Goal: Task Accomplishment & Management: Complete application form

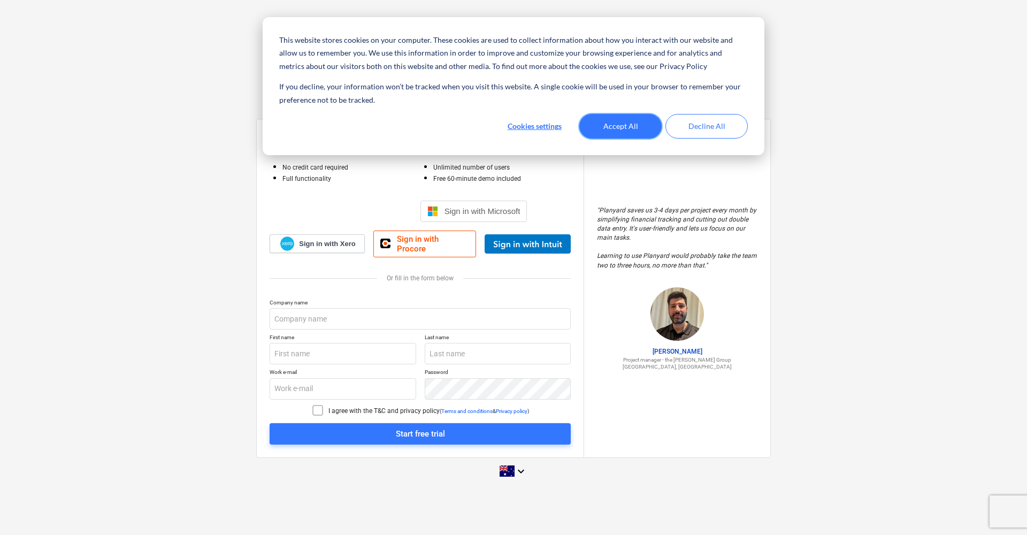
click at [617, 120] on button "Accept All" at bounding box center [620, 126] width 82 height 25
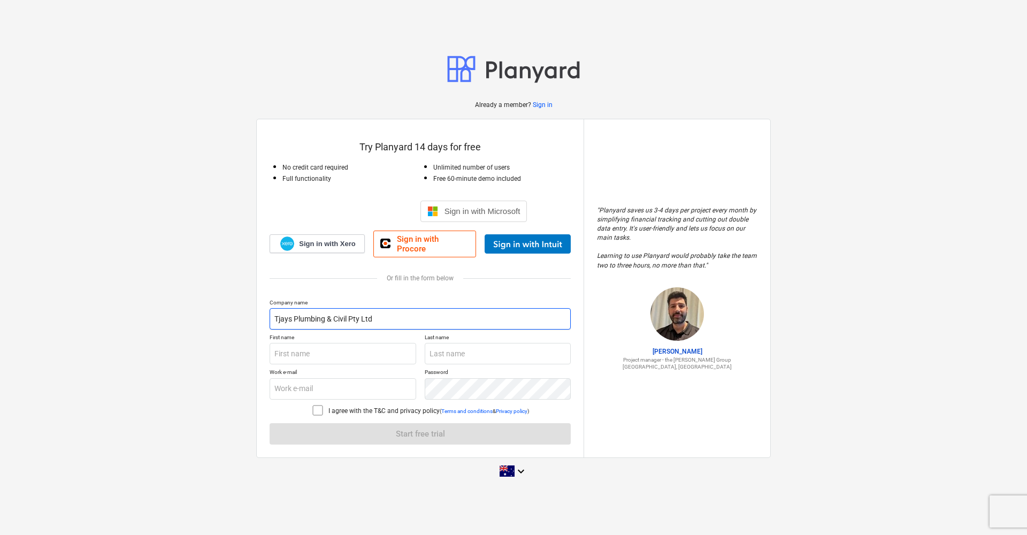
type input "Tjays Plumbing & Civil Pty Ltd"
type input "Alena"
type input "[PERSON_NAME]"
type input "[EMAIL_ADDRESS][DOMAIN_NAME]"
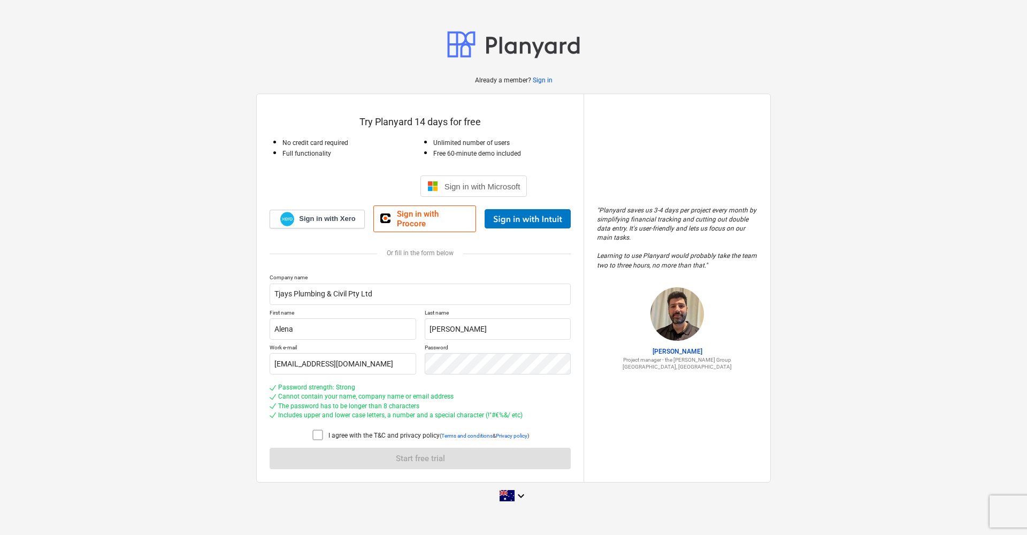
click at [317, 432] on icon at bounding box center [317, 435] width 13 height 13
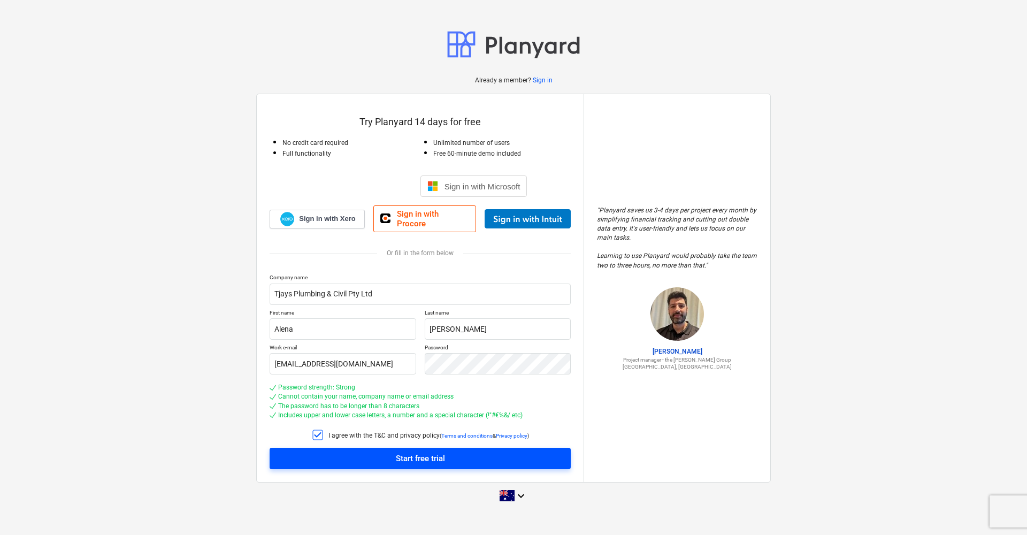
click at [377, 454] on span "Start free trial" at bounding box center [420, 459] width 276 height 14
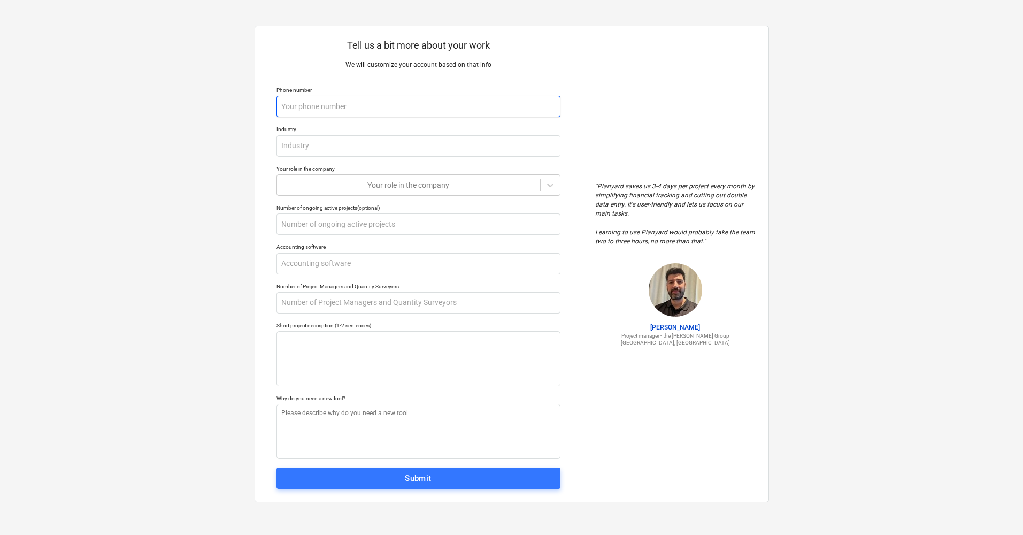
type textarea "x"
type input "0"
type textarea "x"
type input "04"
type textarea "x"
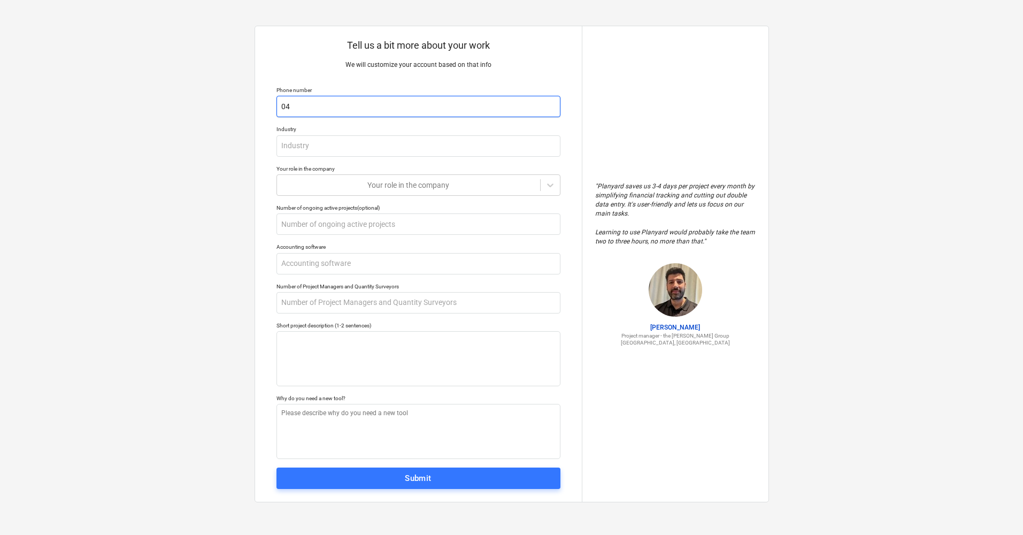
type input "040"
type textarea "x"
type input "0405"
type textarea "x"
type input "04056"
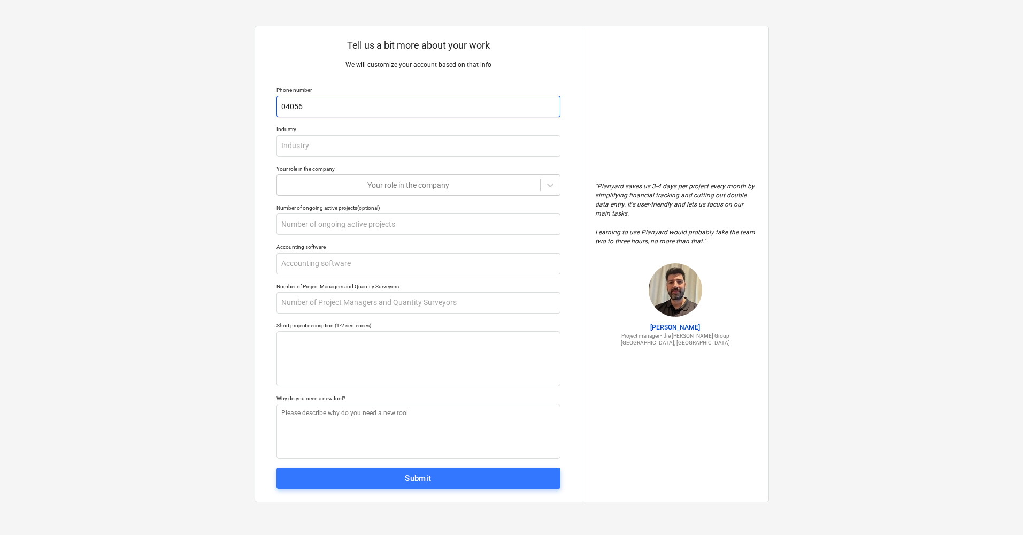
type textarea "x"
type input "040561"
type textarea "x"
type input "0405618"
type textarea "x"
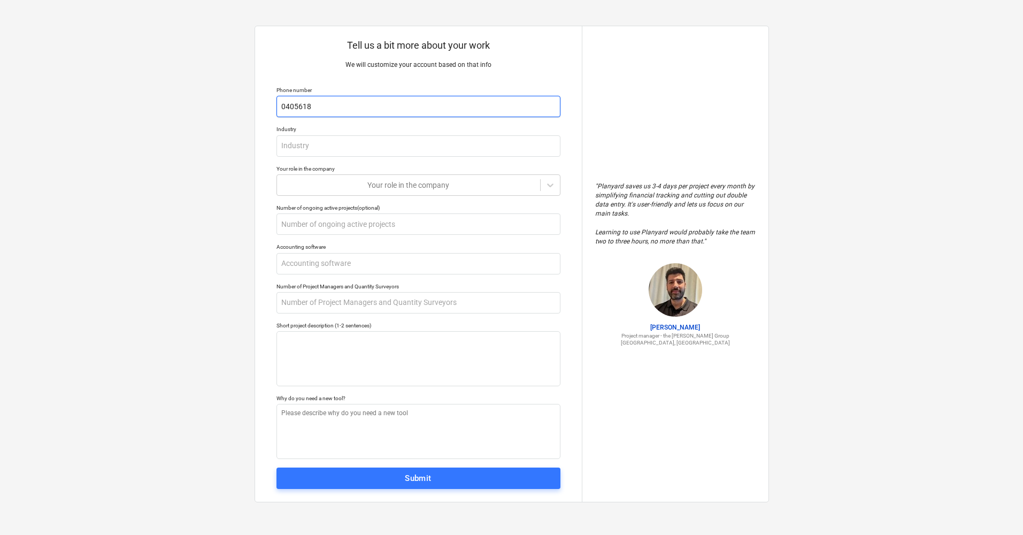
type input "04056181"
type textarea "x"
type input "040561813"
type textarea "x"
type input "0405618133"
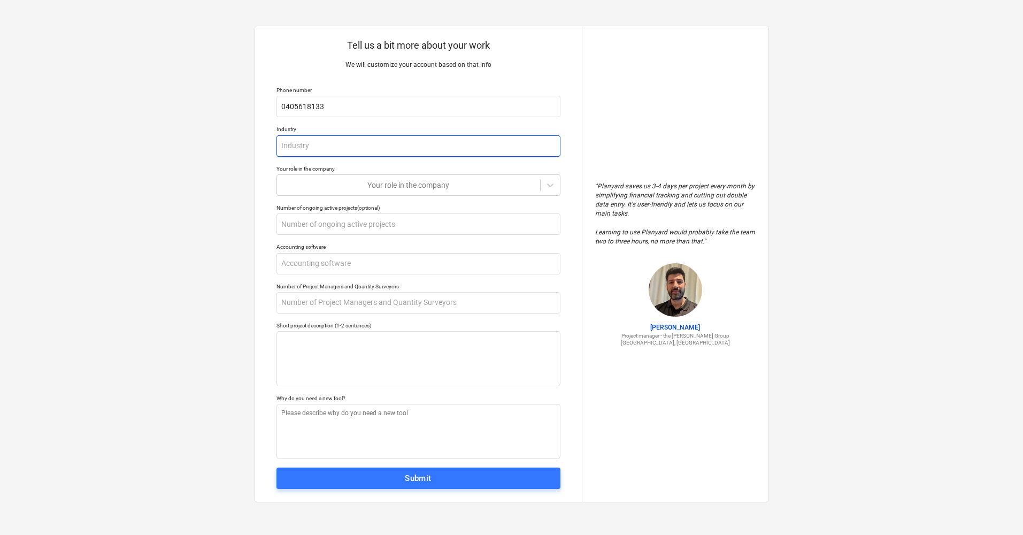
click at [416, 142] on input "text" at bounding box center [419, 145] width 284 height 21
type textarea "x"
type input "P"
type textarea "x"
type input "Pl"
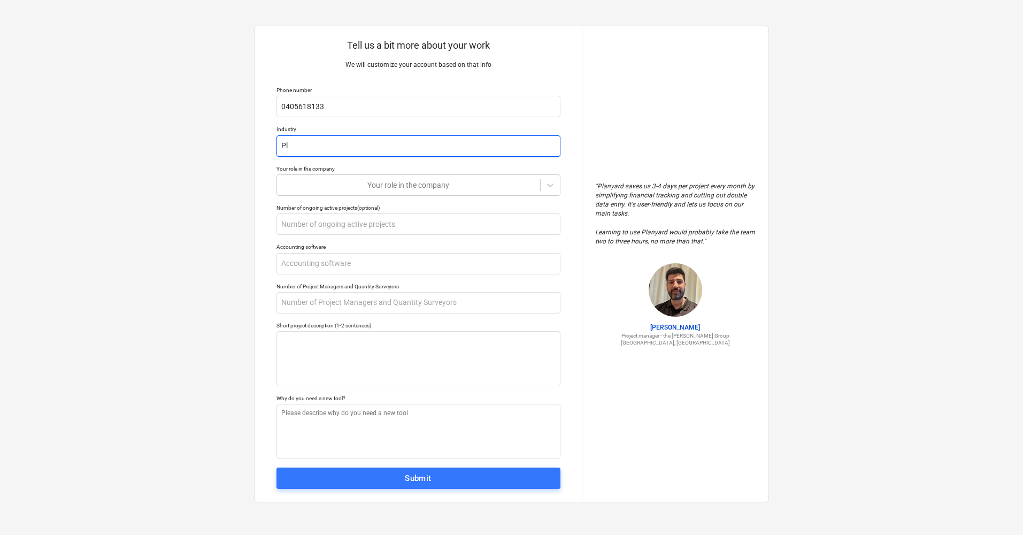
type textarea "x"
type input "Plu"
type textarea "x"
type input "Plum"
type textarea "x"
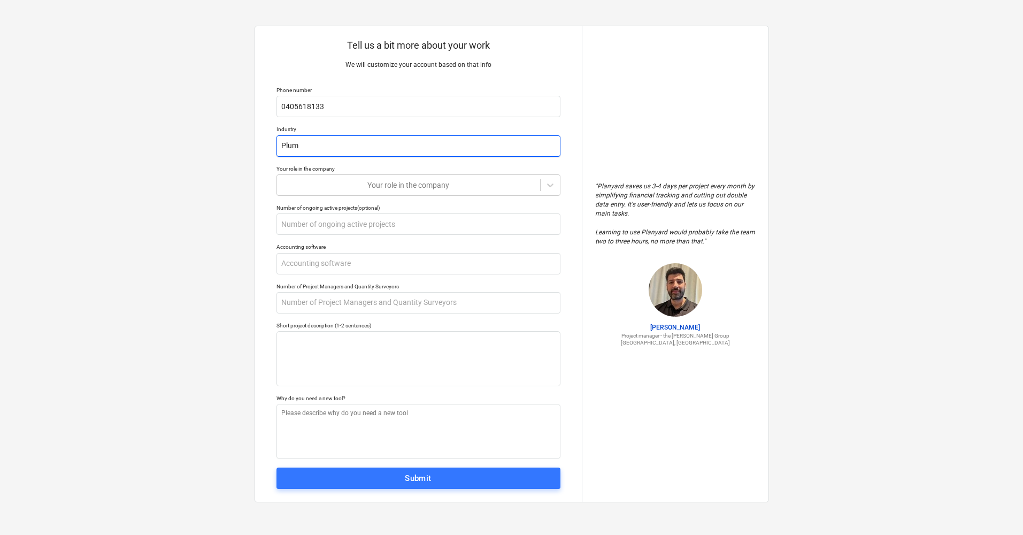
type input "Plumb"
type textarea "x"
type input "Plumbi"
type textarea "x"
type input "Plumbin"
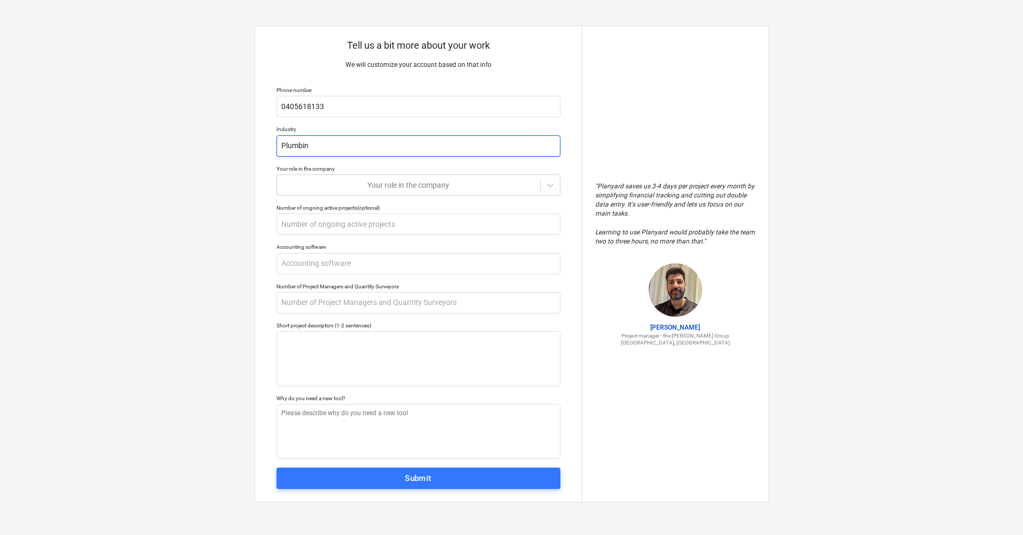
type textarea "x"
type input "Plumbing"
type textarea "x"
type input "Plumbing"
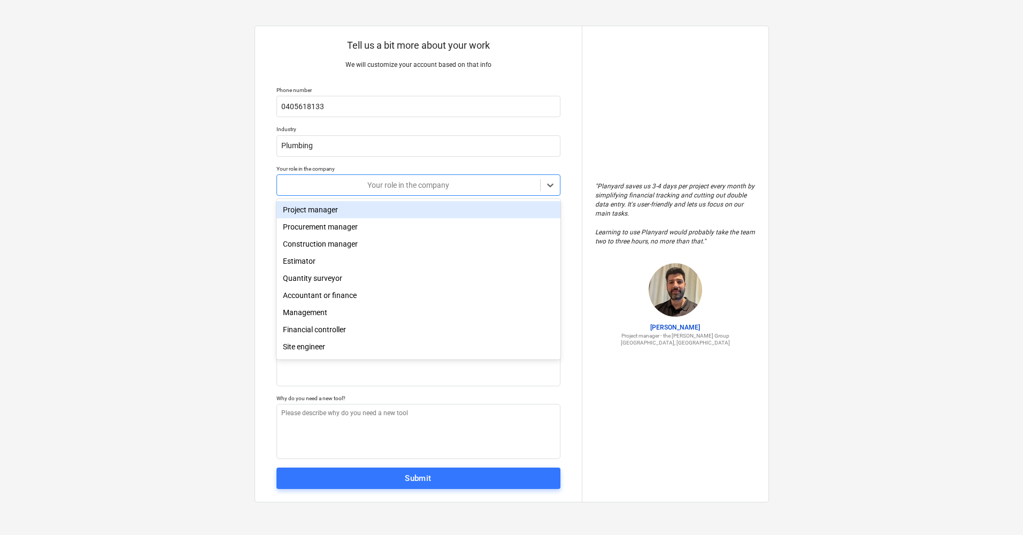
click at [417, 187] on div "Your role in the company" at bounding box center [408, 185] width 253 height 9
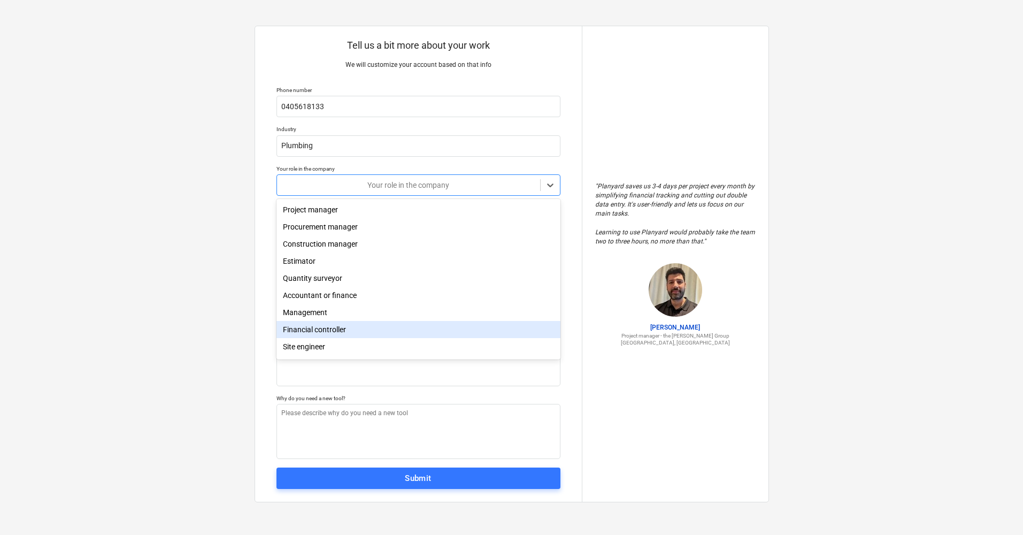
click at [410, 323] on div "Financial controller" at bounding box center [419, 329] width 284 height 17
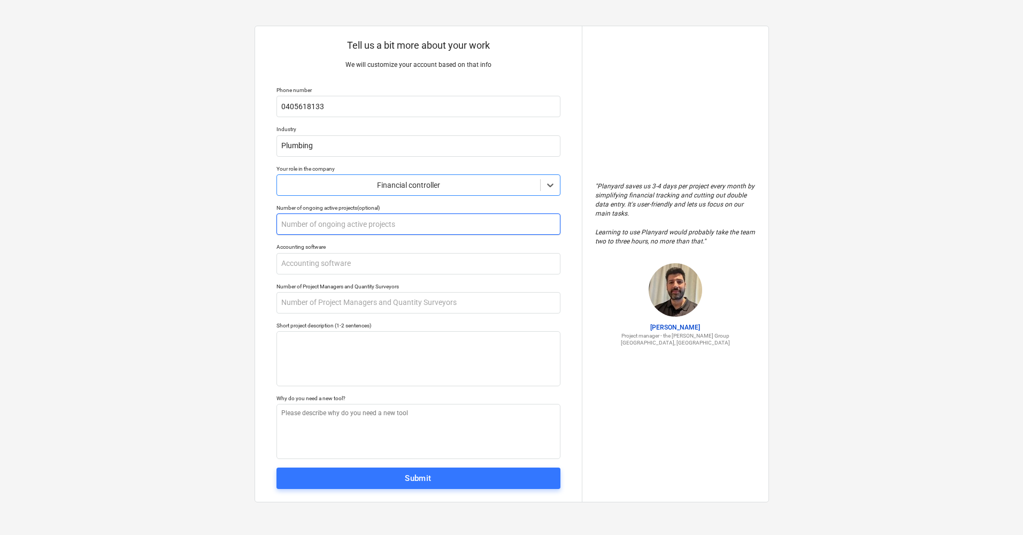
click at [431, 224] on input "text" at bounding box center [419, 223] width 284 height 21
type textarea "x"
type input "8"
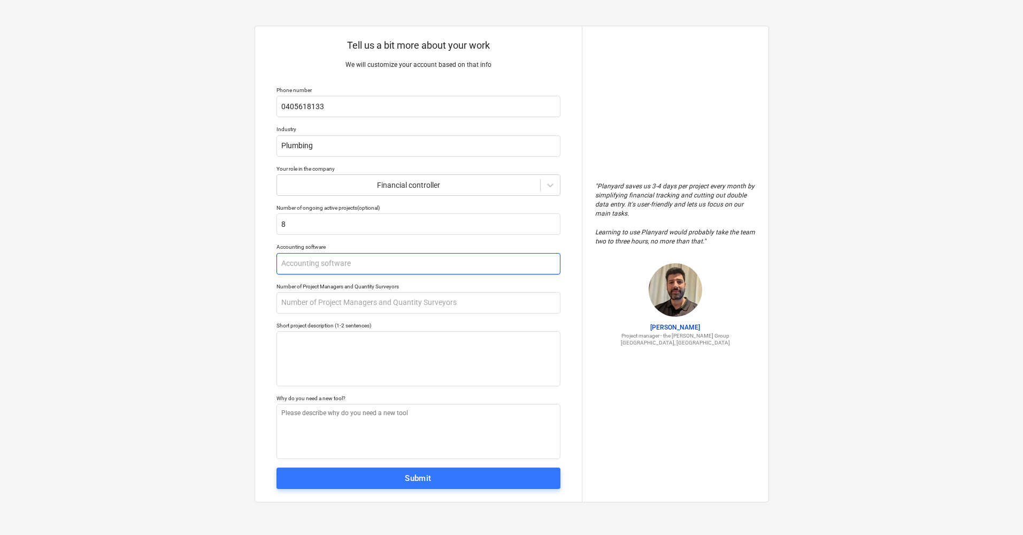
click at [432, 259] on input "text" at bounding box center [419, 263] width 284 height 21
type textarea "x"
type input "X"
type textarea "x"
type input "Xe"
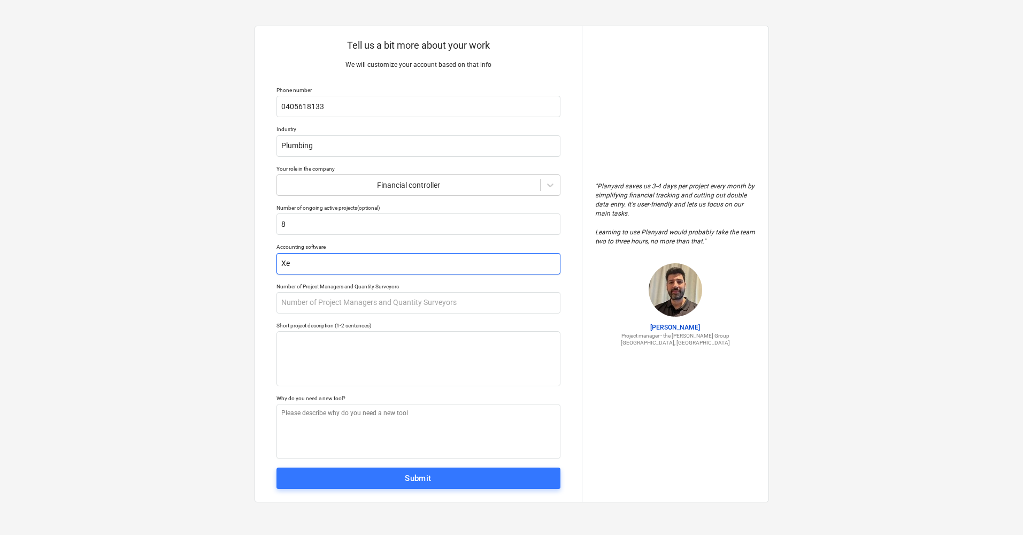
type textarea "x"
type input "Xer"
type textarea "x"
type input "Xero"
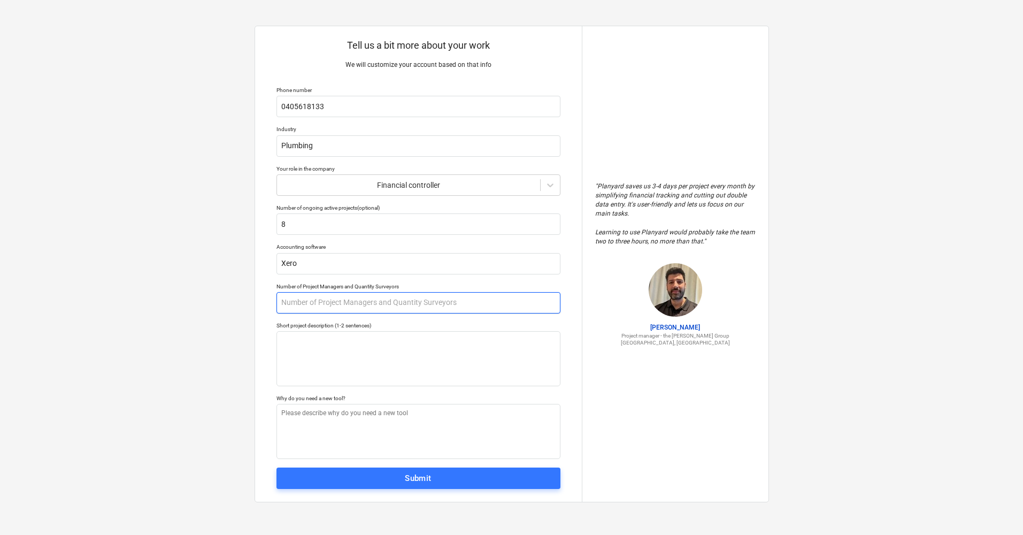
click at [438, 300] on input "text" at bounding box center [419, 302] width 284 height 21
type textarea "x"
type input "2"
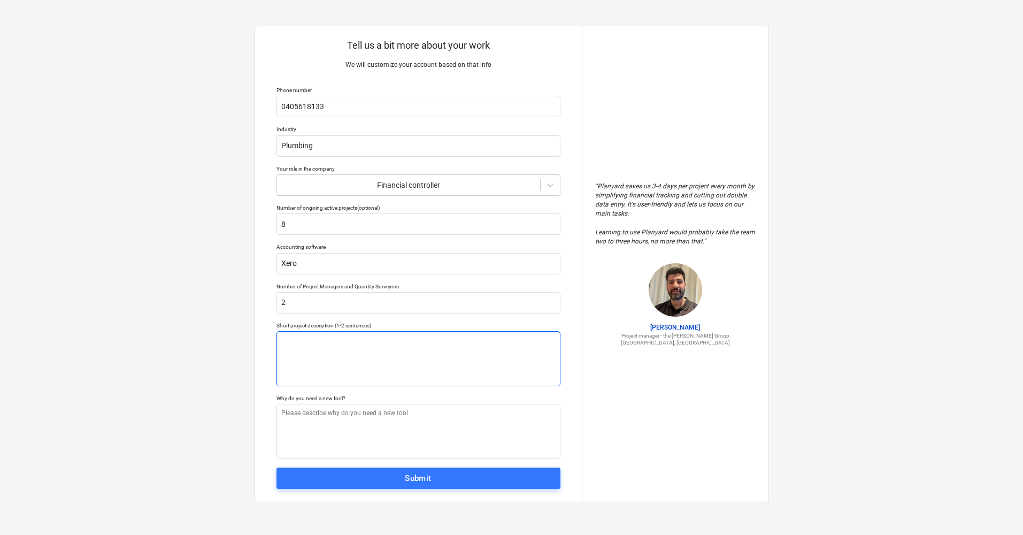
click at [436, 337] on textarea at bounding box center [419, 358] width 284 height 55
type textarea "x"
type textarea "C"
type textarea "x"
type textarea "Co"
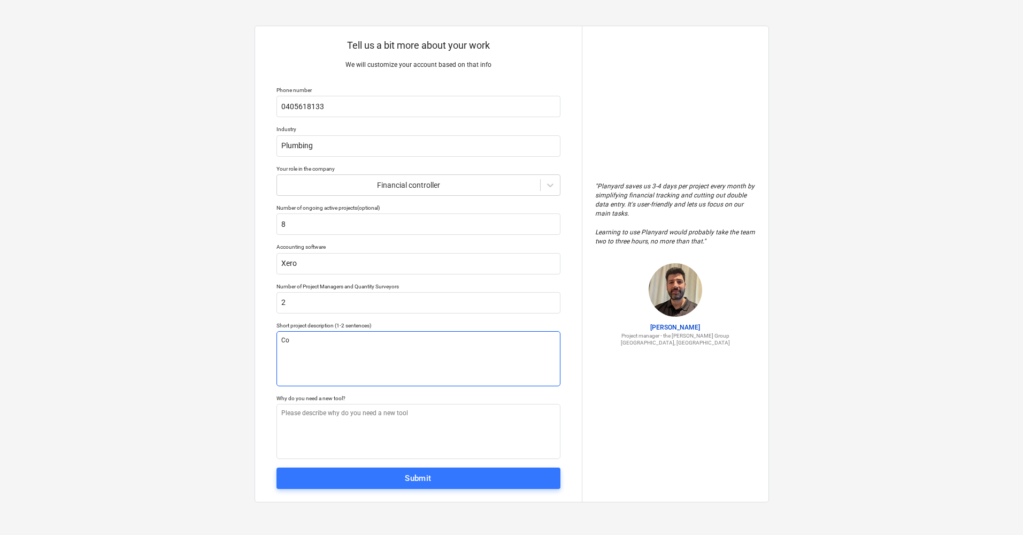
type textarea "x"
type textarea "Com"
type textarea "x"
type textarea "Comm"
type textarea "x"
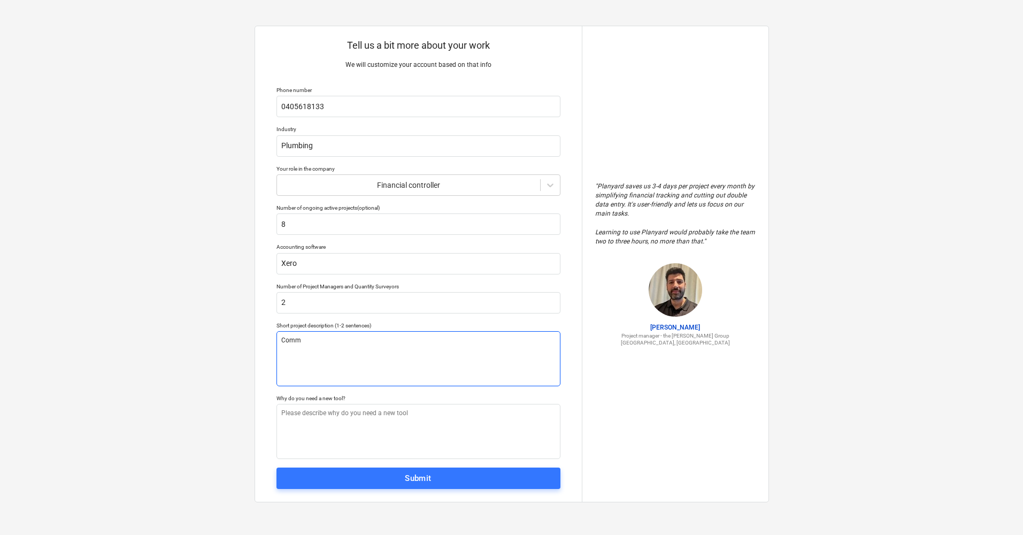
type textarea "Comme"
type textarea "x"
type textarea "Commer"
type textarea "x"
type textarea "Commerc"
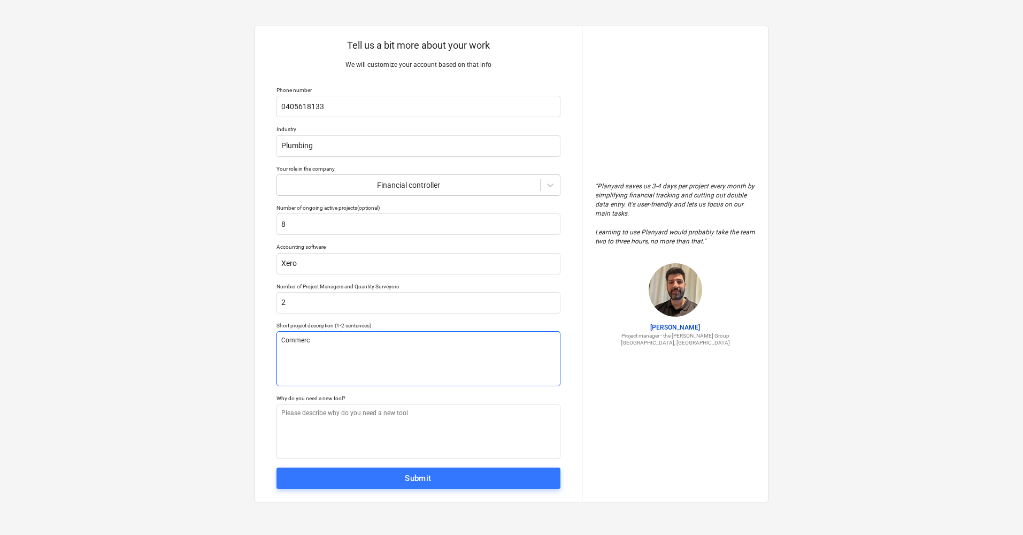
type textarea "x"
type textarea "Commerci"
type textarea "x"
type textarea "Commercia"
type textarea "x"
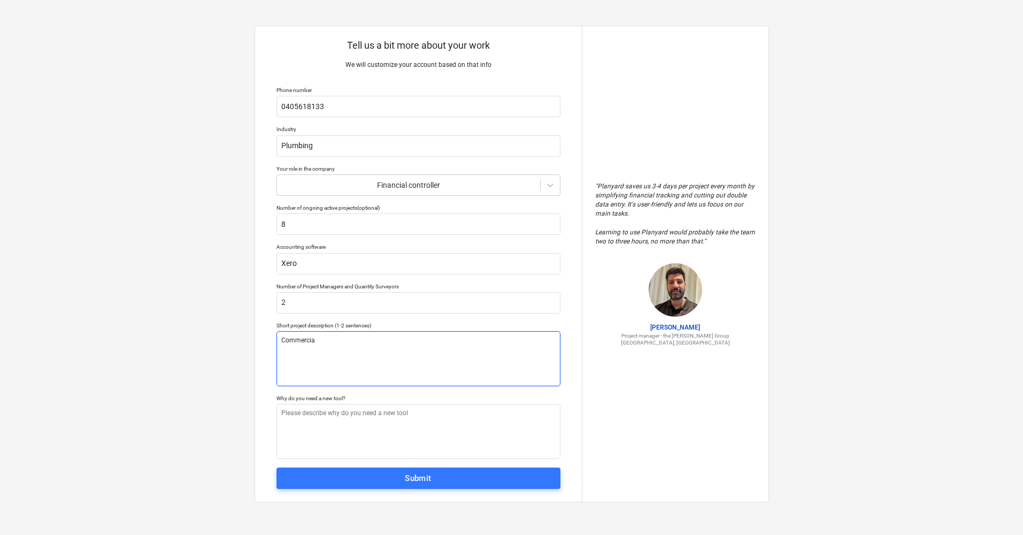
type textarea "Commercial"
type textarea "x"
type textarea "Commercial"
type textarea "x"
type textarea "Commercial P"
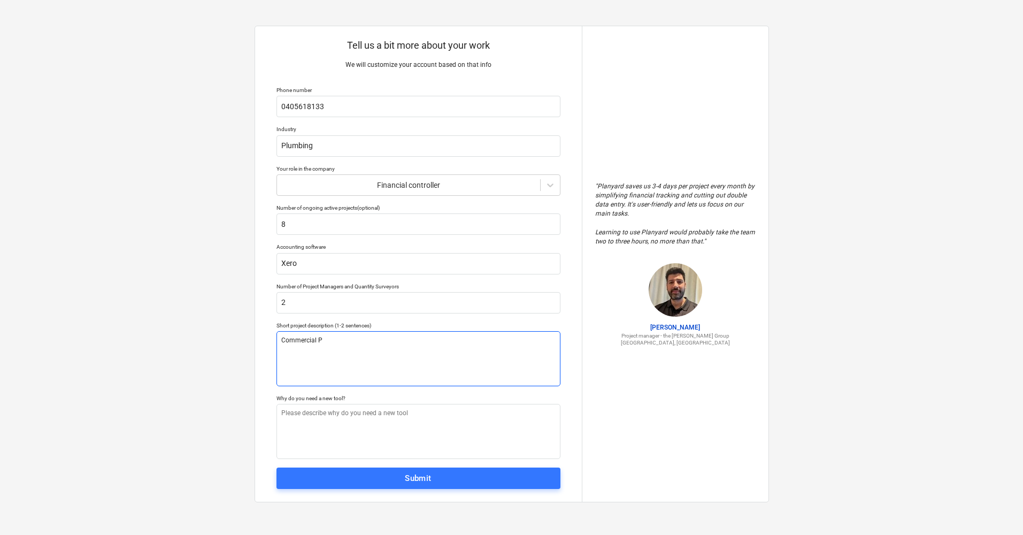
type textarea "x"
type textarea "Commercial Pl"
type textarea "x"
type textarea "Commercial Plu"
type textarea "x"
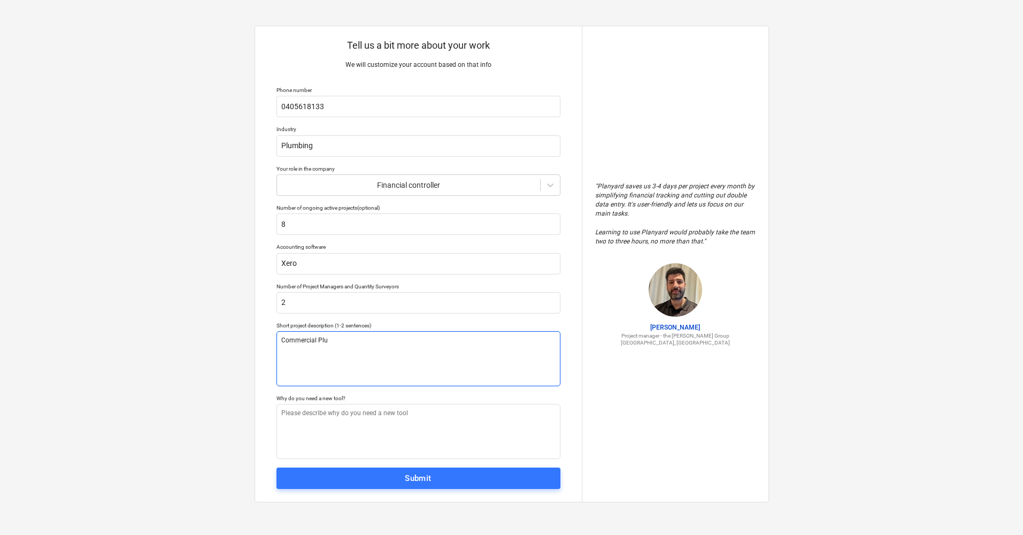
type textarea "Commercial Plum"
type textarea "x"
type textarea "Commercial Plumb"
type textarea "x"
type textarea "Commercial Plumbi"
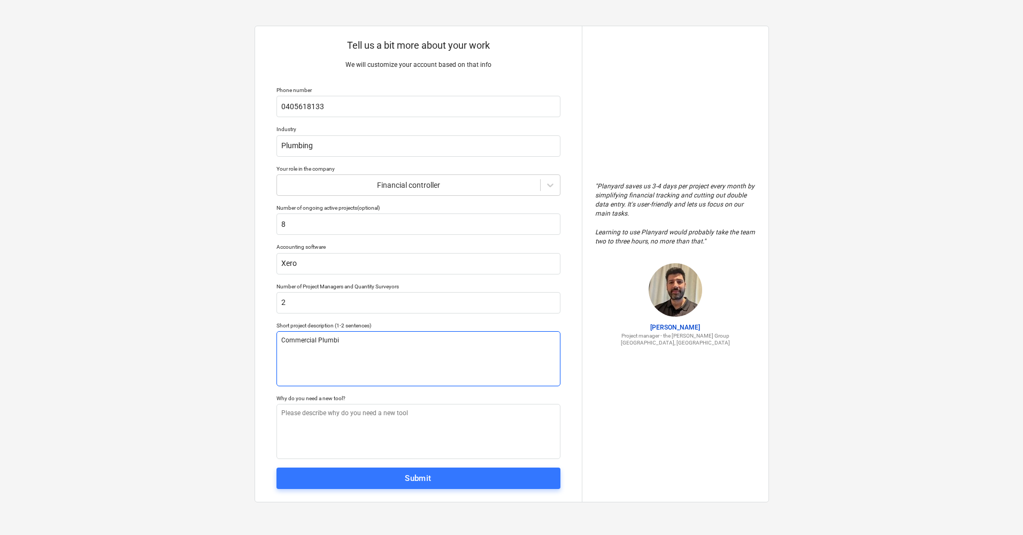
type textarea "x"
type textarea "Commercial Plumbin"
type textarea "x"
type textarea "Commercial Plumbing"
type textarea "x"
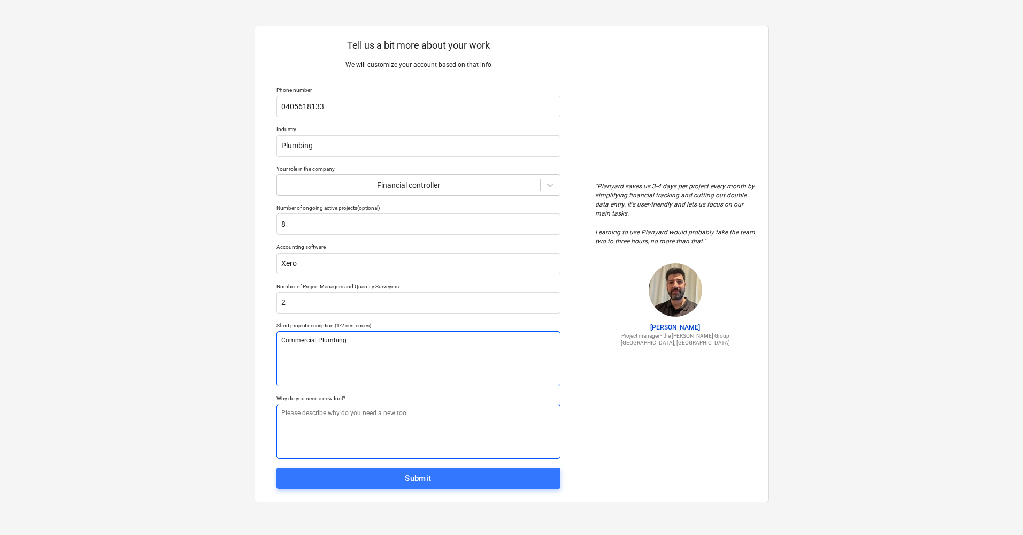
type textarea "Commercial Plumbing"
click at [429, 412] on textarea at bounding box center [419, 431] width 284 height 55
type textarea "x"
type textarea "W"
type textarea "x"
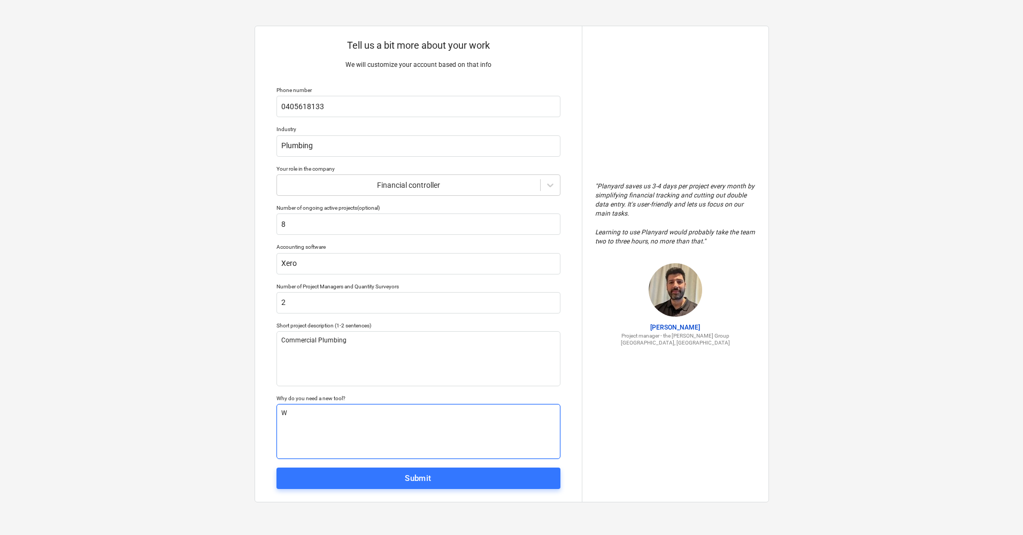
type textarea "We"
type textarea "x"
type textarea "We"
type textarea "x"
type textarea "We w"
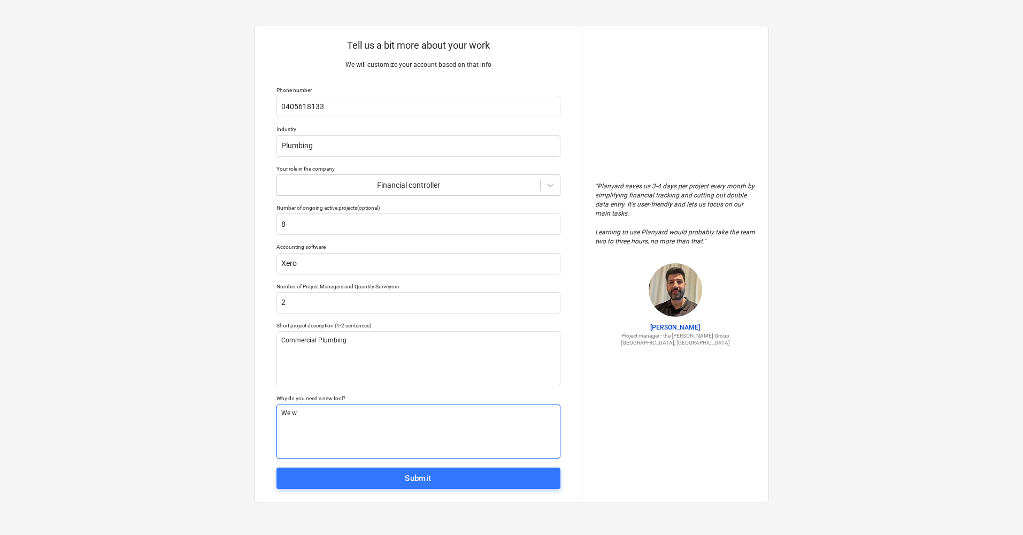
type textarea "x"
type textarea "We wo"
type textarea "x"
type textarea "We wou"
type textarea "x"
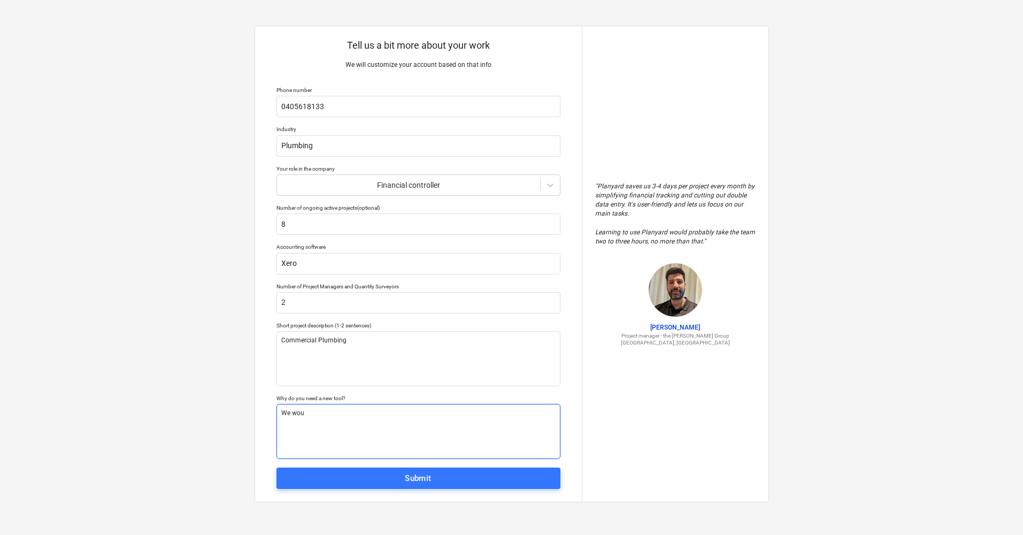
type textarea "We woul"
type textarea "x"
type textarea "We would"
type textarea "x"
type textarea "We would"
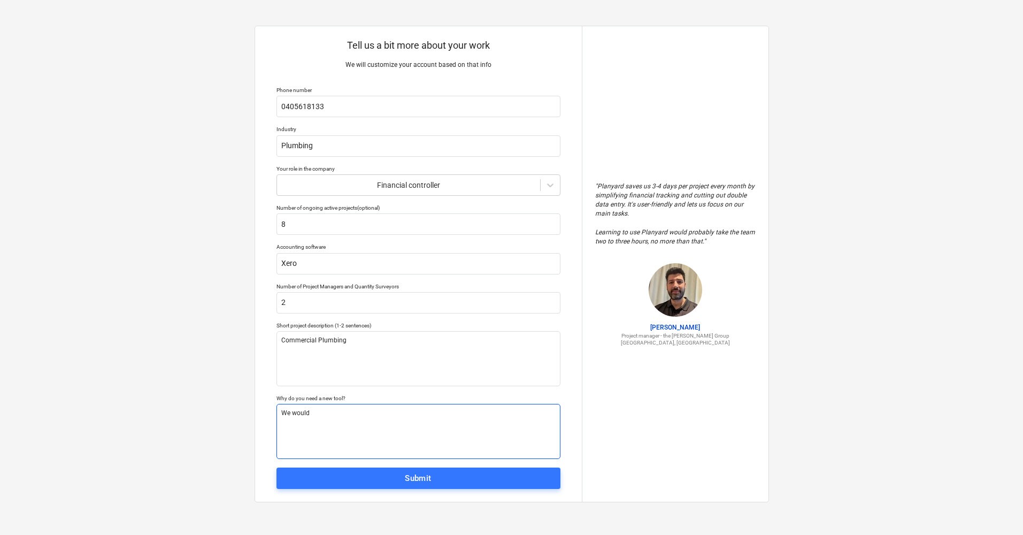
type textarea "x"
type textarea "We would l"
type textarea "x"
type textarea "We would li"
type textarea "x"
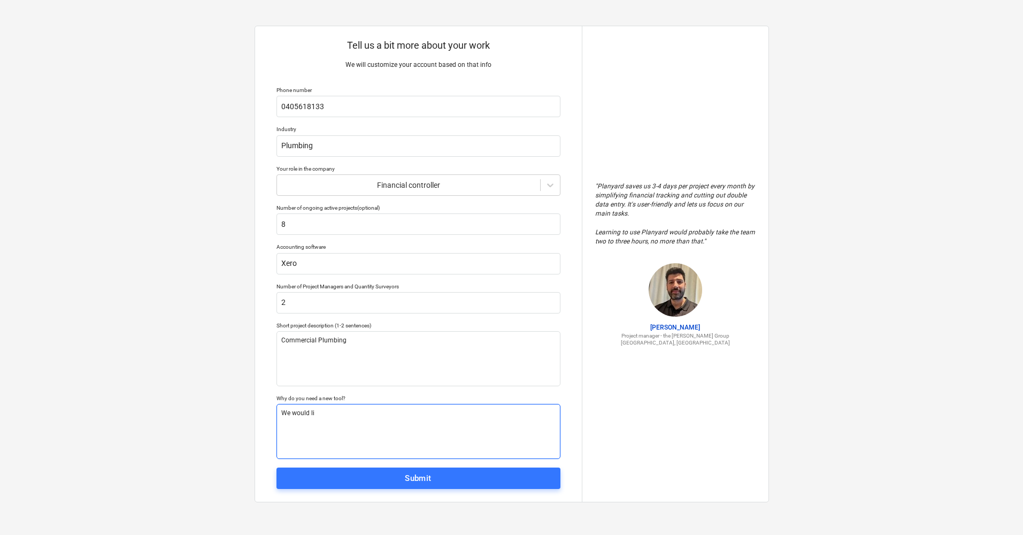
type textarea "We would lik"
type textarea "x"
type textarea "We would like"
type textarea "x"
type textarea "We would like"
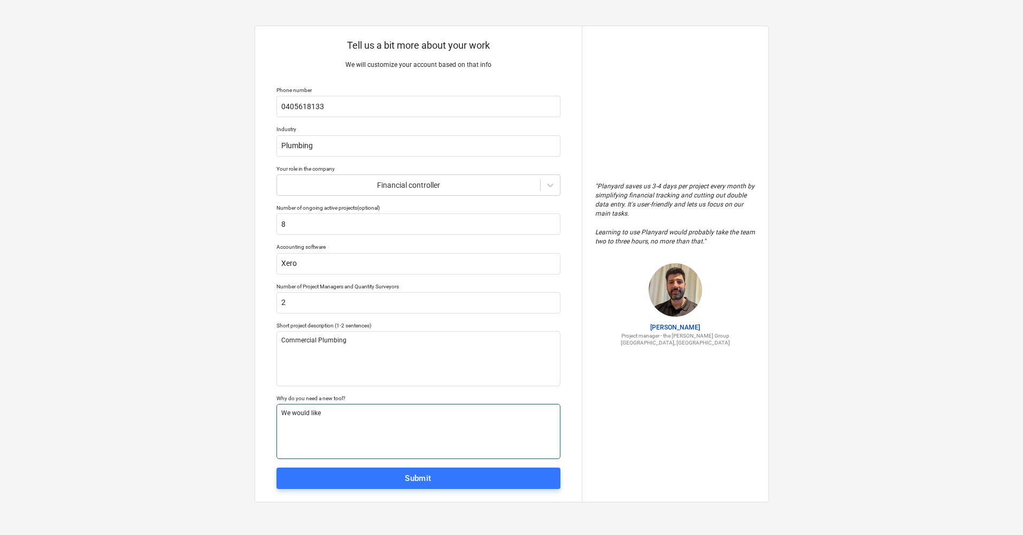
type textarea "x"
type textarea "We would like t"
type textarea "x"
type textarea "We would like to"
type textarea "x"
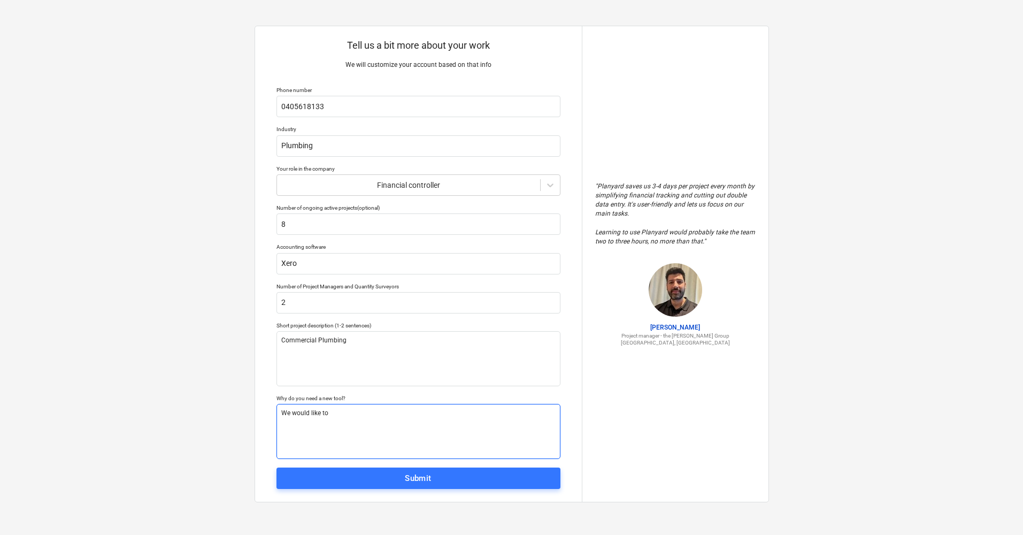
type textarea "We would like to"
type textarea "x"
type textarea "We would like to i"
type textarea "x"
type textarea "We would like to im"
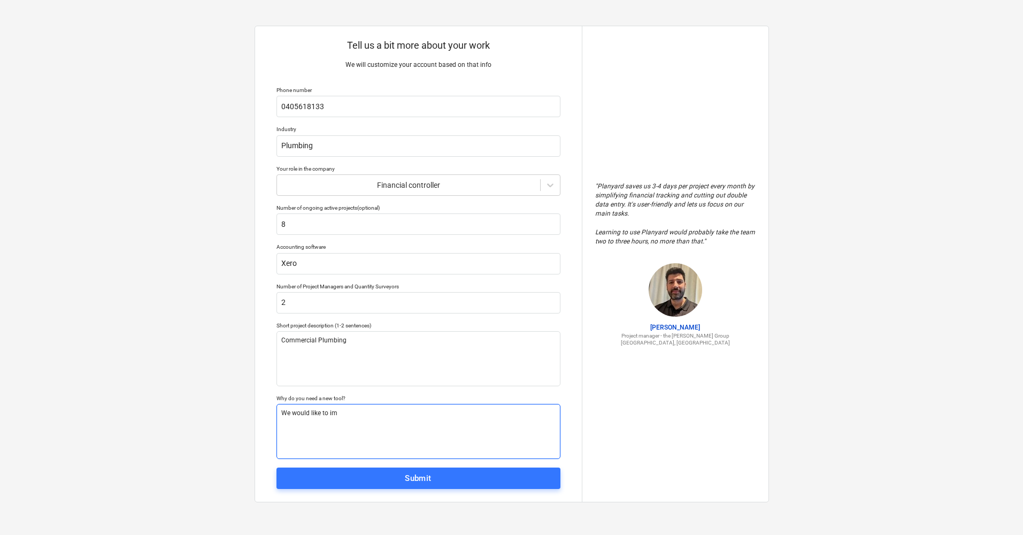
type textarea "x"
type textarea "We would like to imp"
type textarea "x"
type textarea "We would like to impr"
type textarea "x"
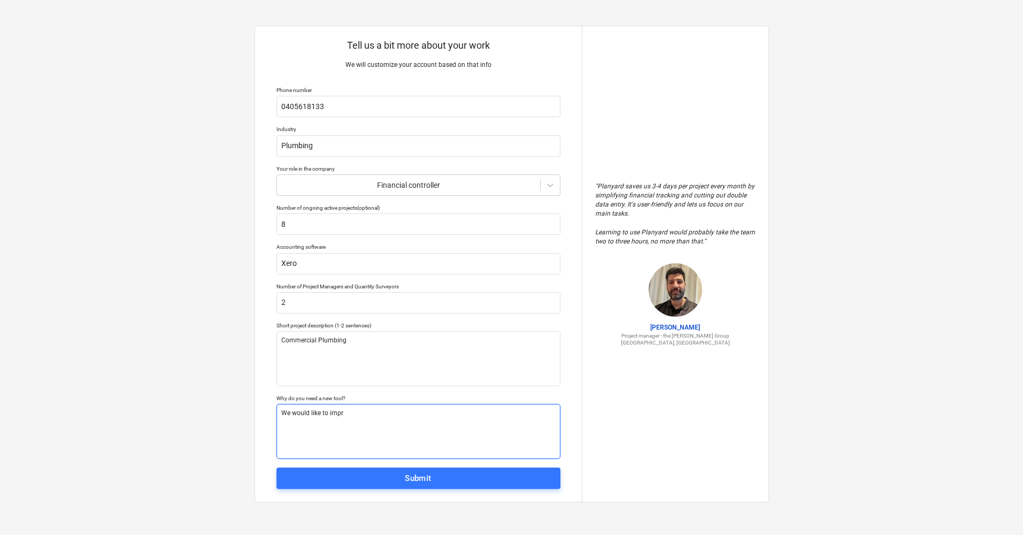
type textarea "We would like to impro"
type textarea "x"
type textarea "We would like to improv"
type textarea "x"
type textarea "We would like to improve"
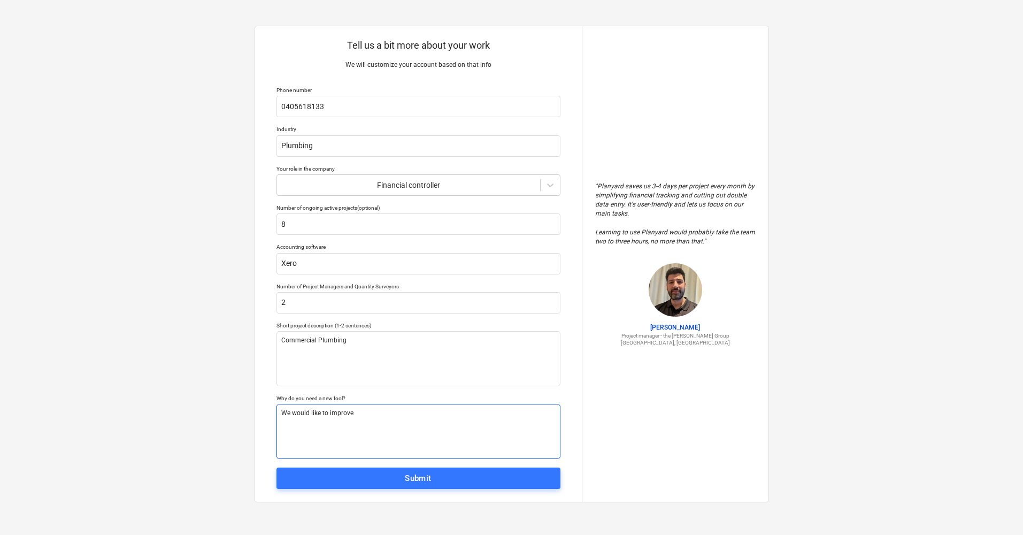
type textarea "x"
type textarea "We would like to improve"
type textarea "x"
type textarea "We would like to improve o"
type textarea "x"
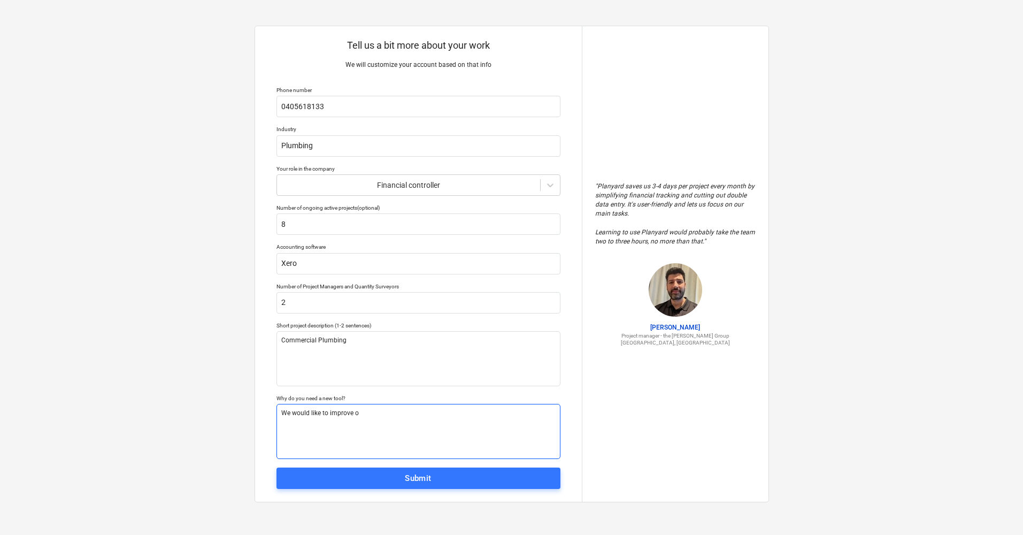
type textarea "We would like to improve ou"
type textarea "x"
type textarea "We would like to improve our"
type textarea "x"
type textarea "We would like to improve our"
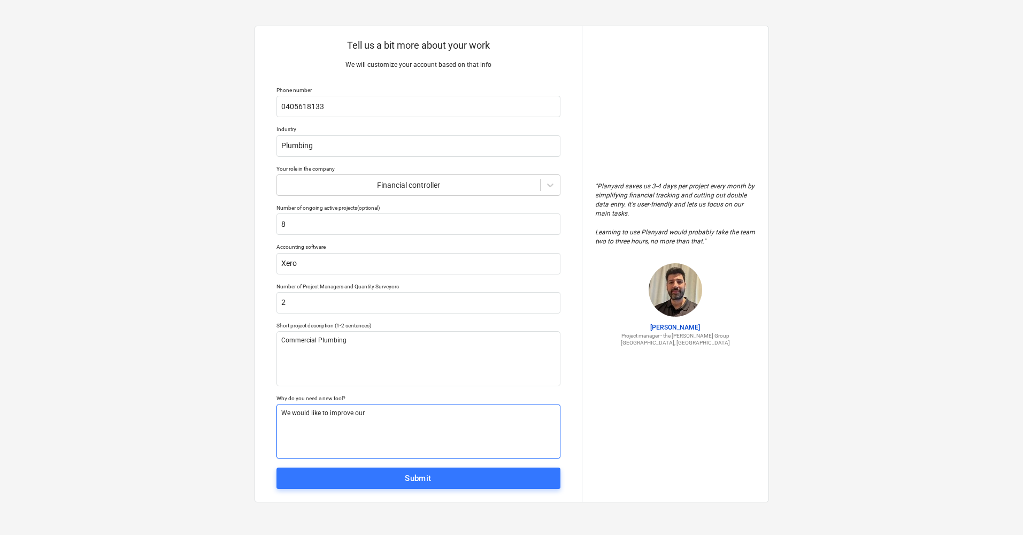
type textarea "x"
type textarea "We would like to improve our j"
type textarea "x"
type textarea "We would like to improve our jo"
type textarea "x"
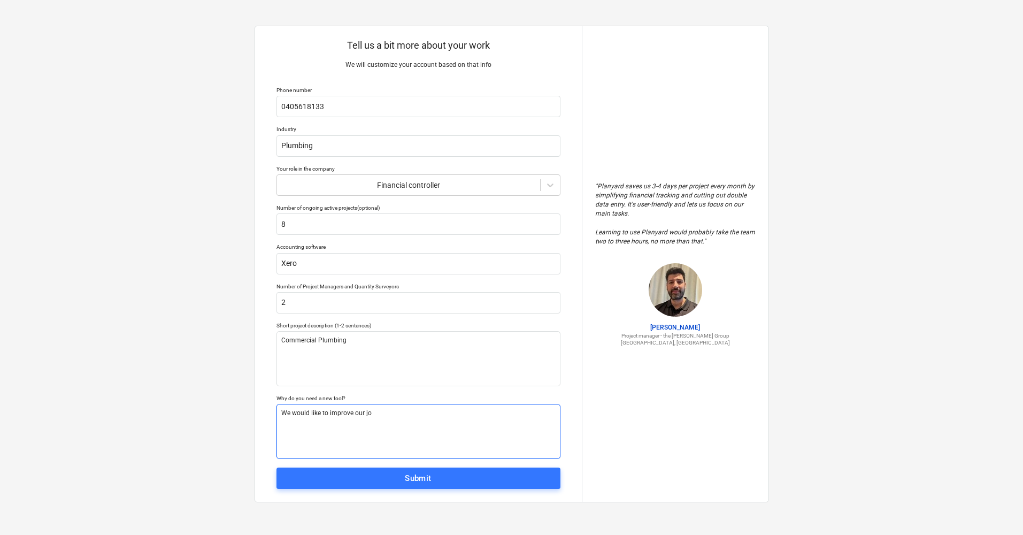
type textarea "We would like to improve our job"
type textarea "x"
type textarea "We would like to improve our job"
type textarea "x"
type textarea "We would like to improve our job c"
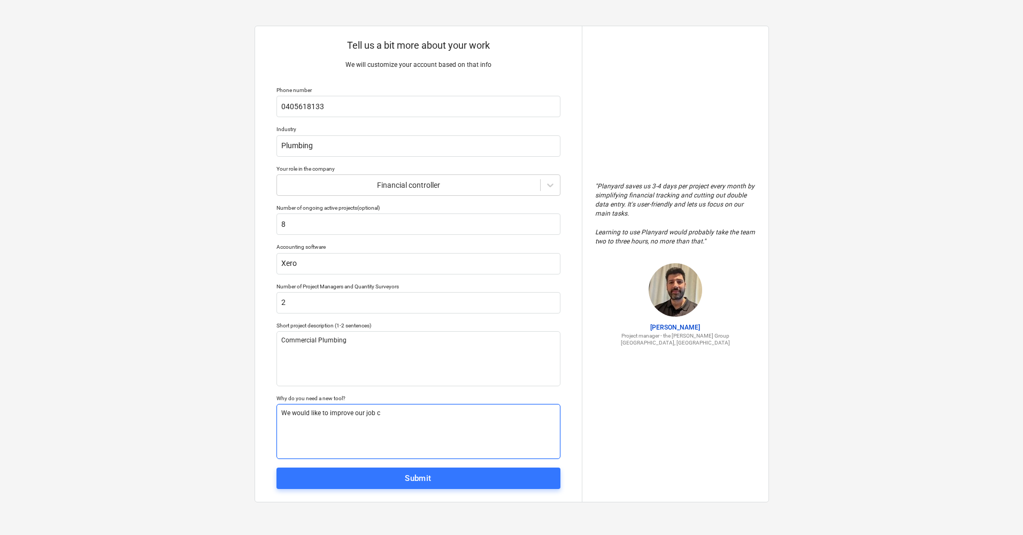
type textarea "x"
type textarea "We would like to improve our job co"
type textarea "x"
type textarea "We would like to improve our job cos"
type textarea "x"
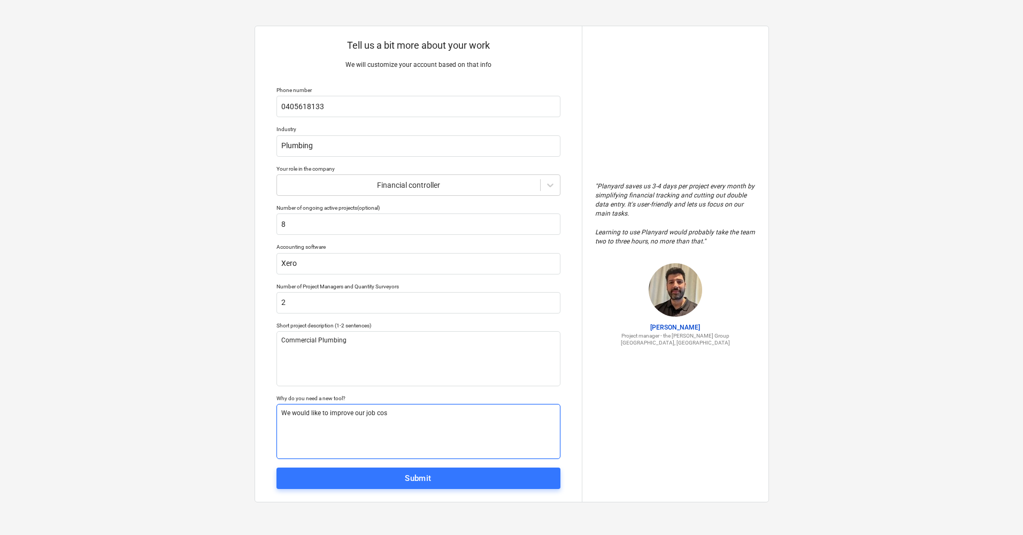
type textarea "We would like to improve our job cost"
type textarea "x"
type textarea "We would like to improve our job costi"
type textarea "x"
type textarea "We would like to improve our job [PERSON_NAME]"
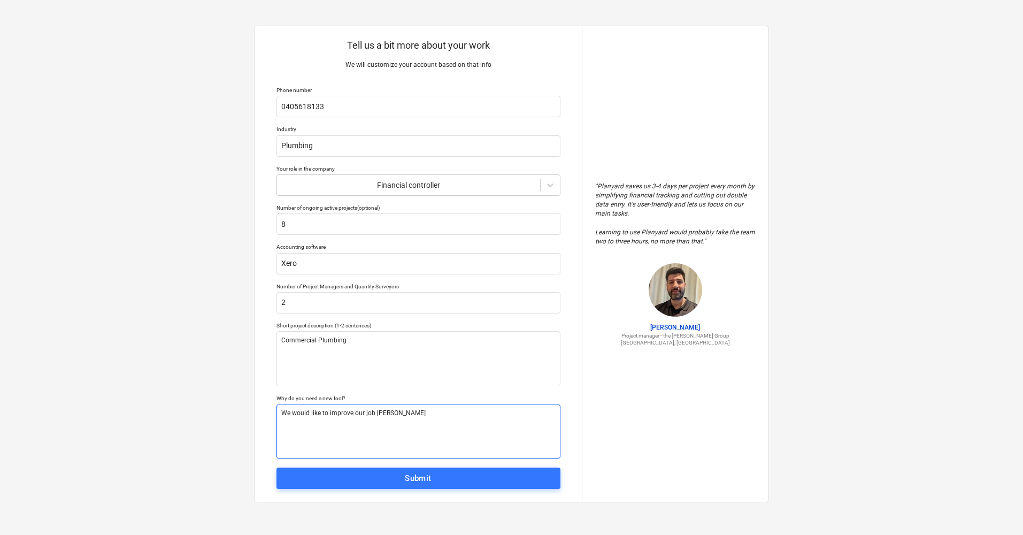
type textarea "x"
type textarea "We would like to improve our job costing"
type textarea "x"
type textarea "We would like to improve our job costings"
type textarea "x"
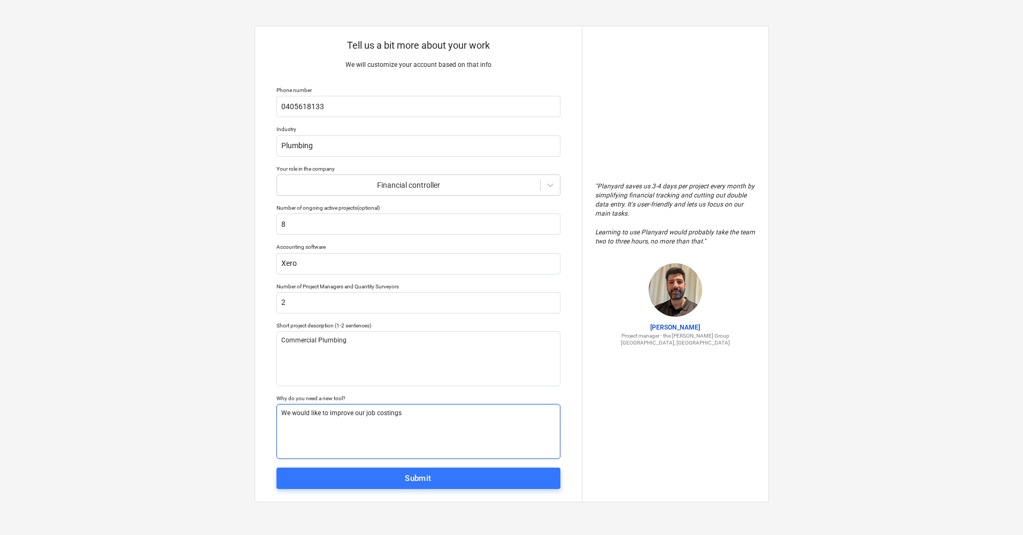
type textarea "We would like to improve our job costings"
type textarea "x"
type textarea "We would like to improve our job costings a"
type textarea "x"
type textarea "We would like to improve our job costings as"
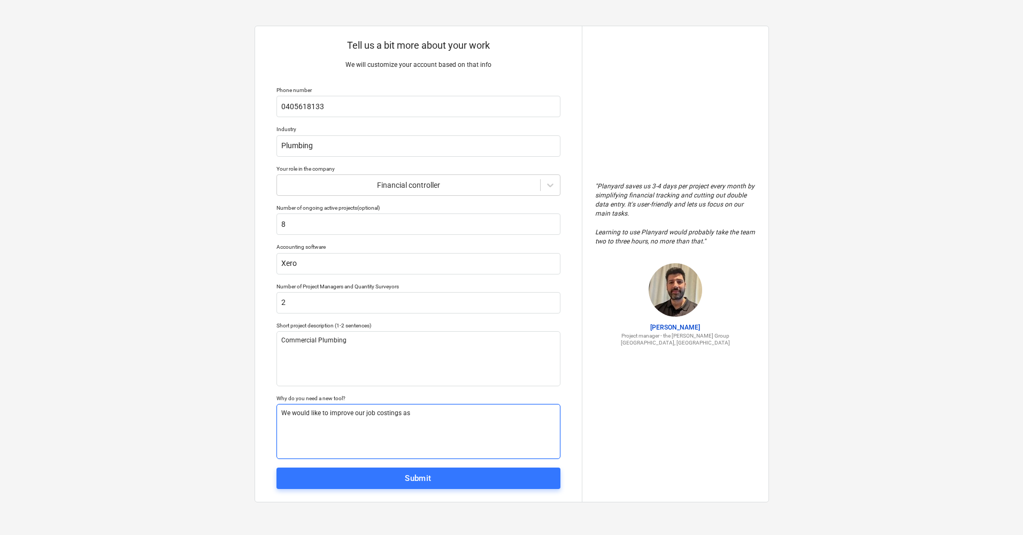
type textarea "x"
type textarea "We would like to improve our job costings as"
type textarea "x"
type textarea "We would like to improve our job costings as w"
type textarea "x"
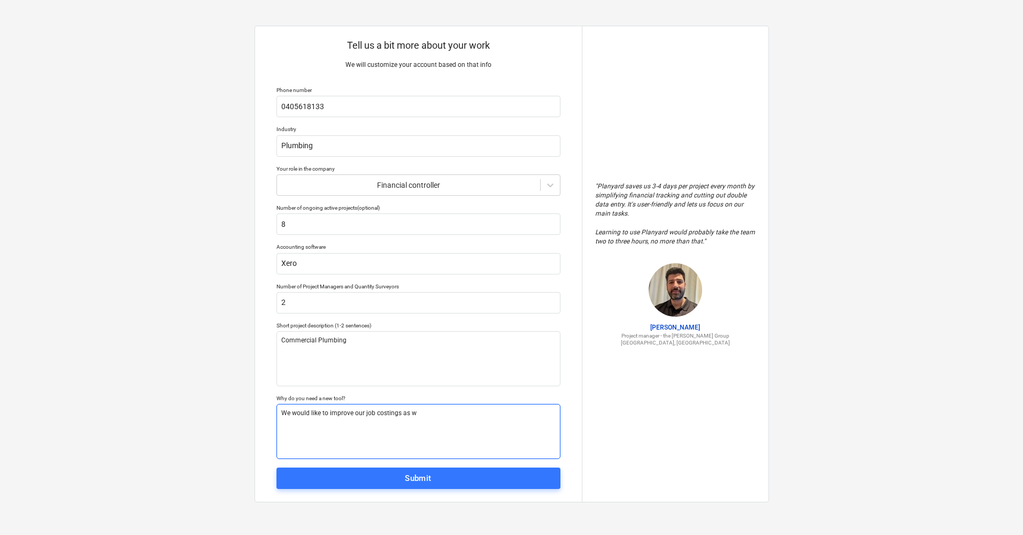
type textarea "We would like to improve our job costings as we"
type textarea "x"
type textarea "We would like to improve our job costings as we"
type textarea "x"
type textarea "We would like to improve our job costings as we a"
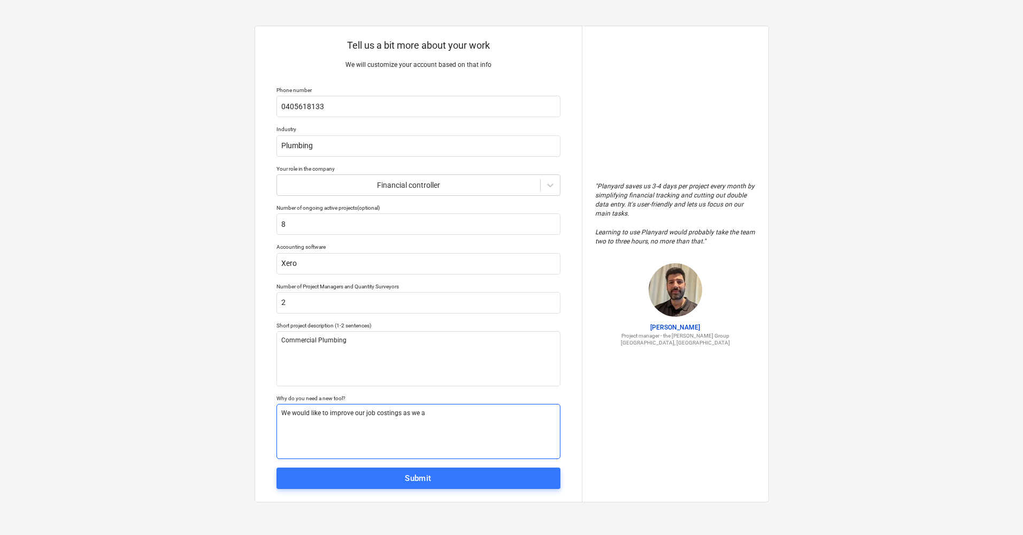
type textarea "x"
type textarea "We would like to improve our job costings as we ar"
type textarea "x"
type textarea "We would like to improve our job costings as we are"
type textarea "x"
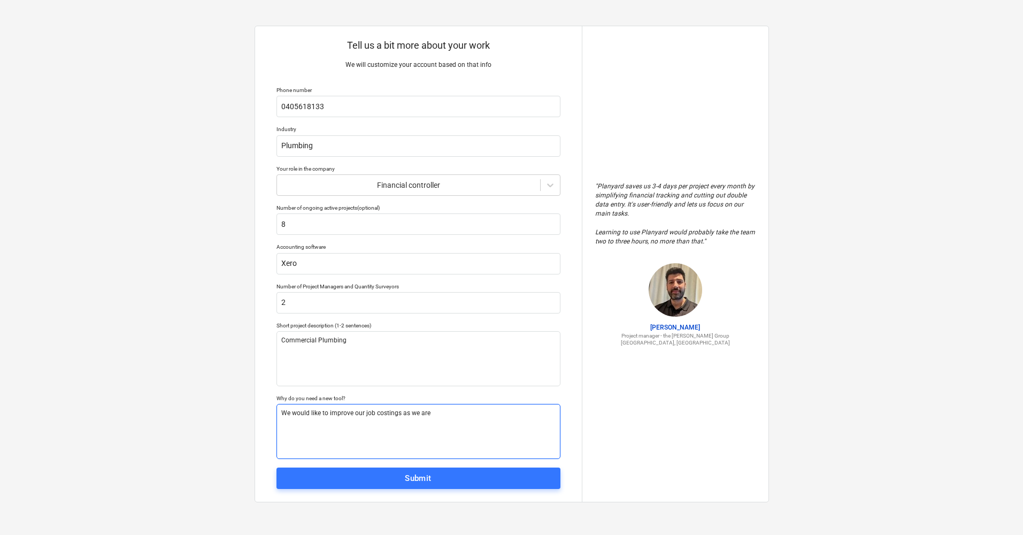
type textarea "We would like to improve our job costings as we are"
type textarea "x"
type textarea "We would like to improve our job costings as we are j"
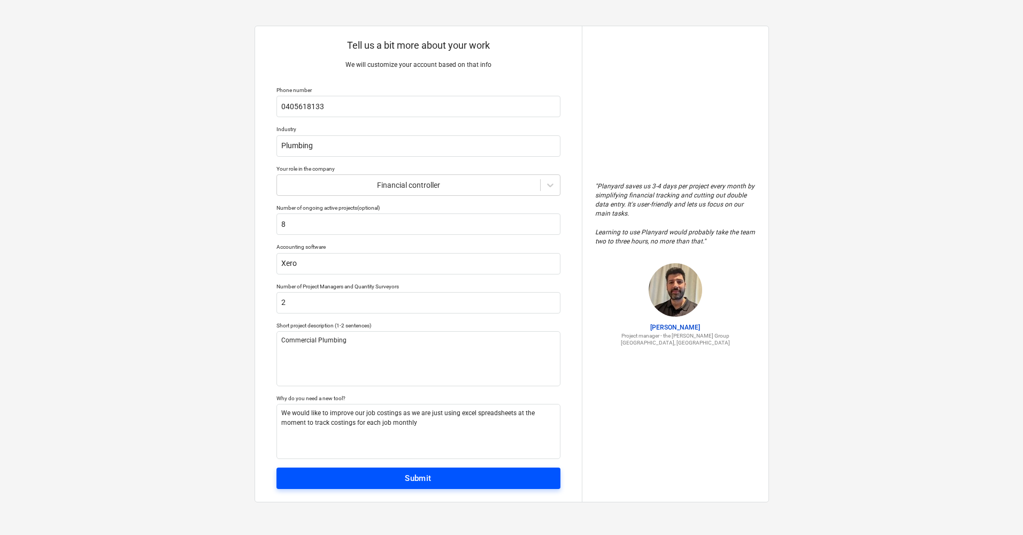
click at [432, 475] on div "Submit" at bounding box center [418, 478] width 27 height 14
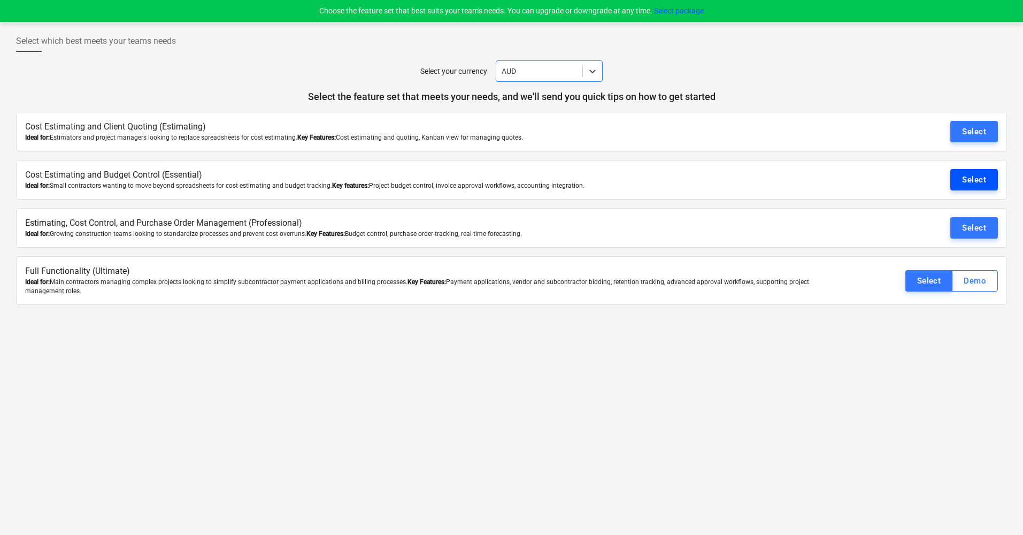
click at [977, 178] on div "Select" at bounding box center [974, 180] width 24 height 14
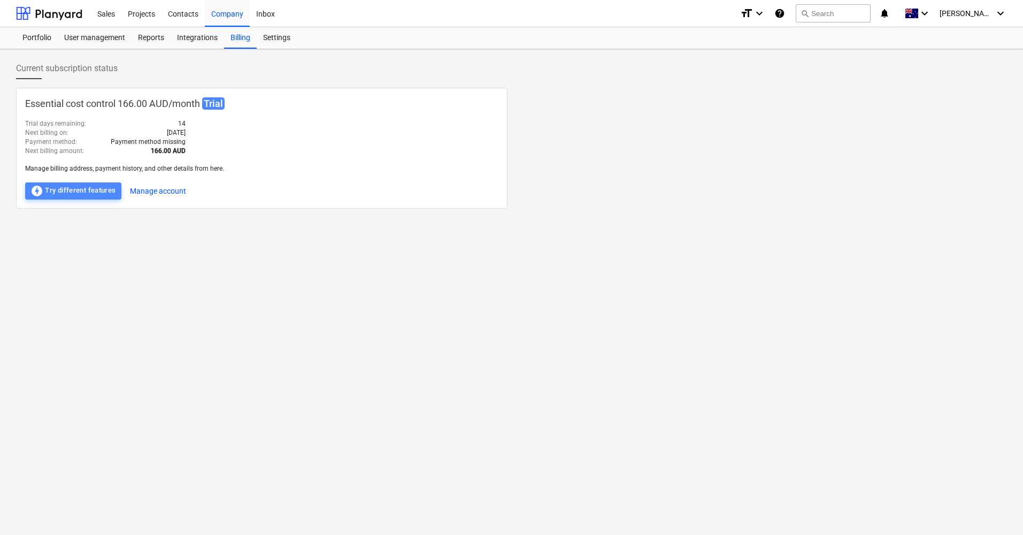
click at [74, 188] on div "offline_bolt Try different features" at bounding box center [73, 191] width 86 height 13
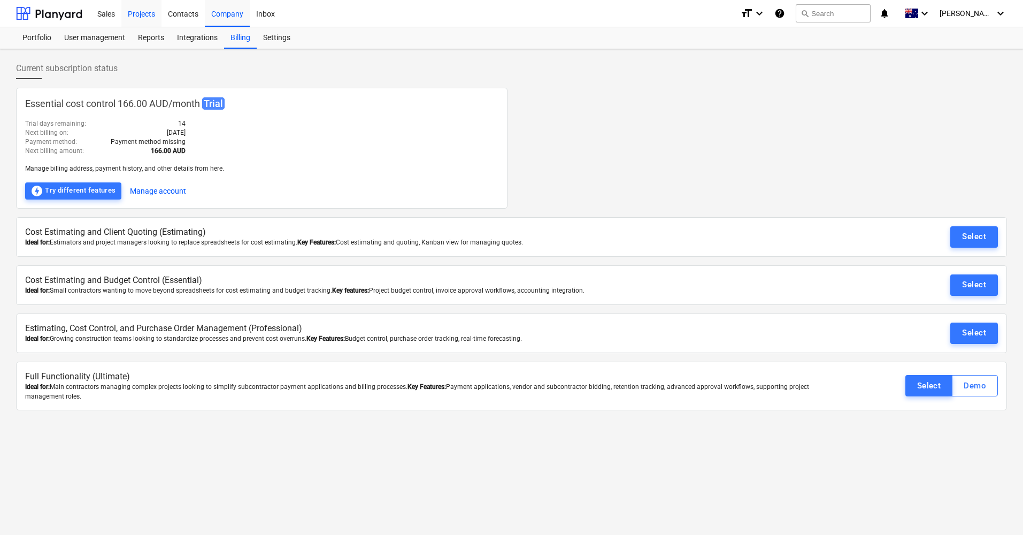
click at [141, 18] on div "Projects" at bounding box center [141, 12] width 40 height 27
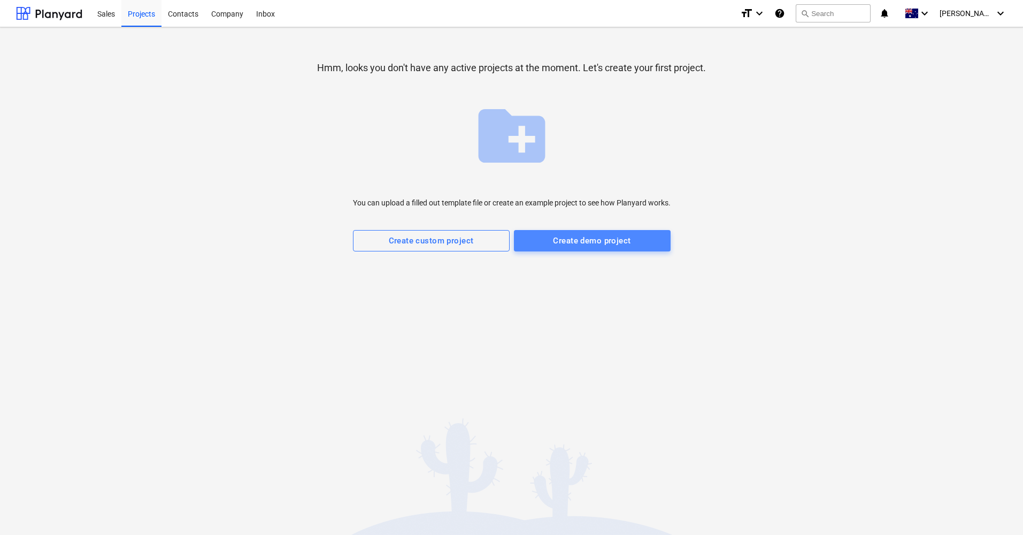
click at [573, 244] on div "Create demo project" at bounding box center [592, 241] width 78 height 14
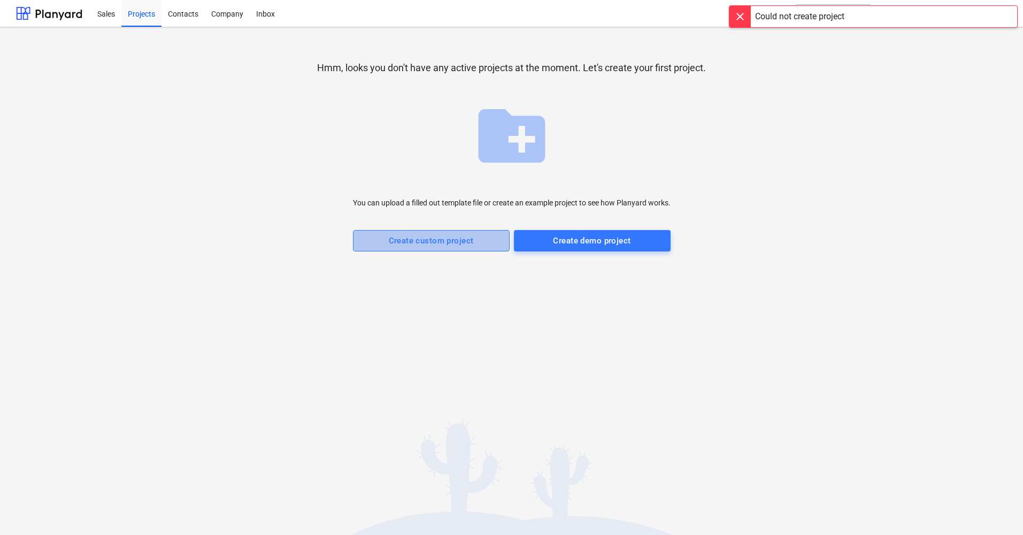
click at [437, 240] on div "Create custom project" at bounding box center [431, 241] width 85 height 14
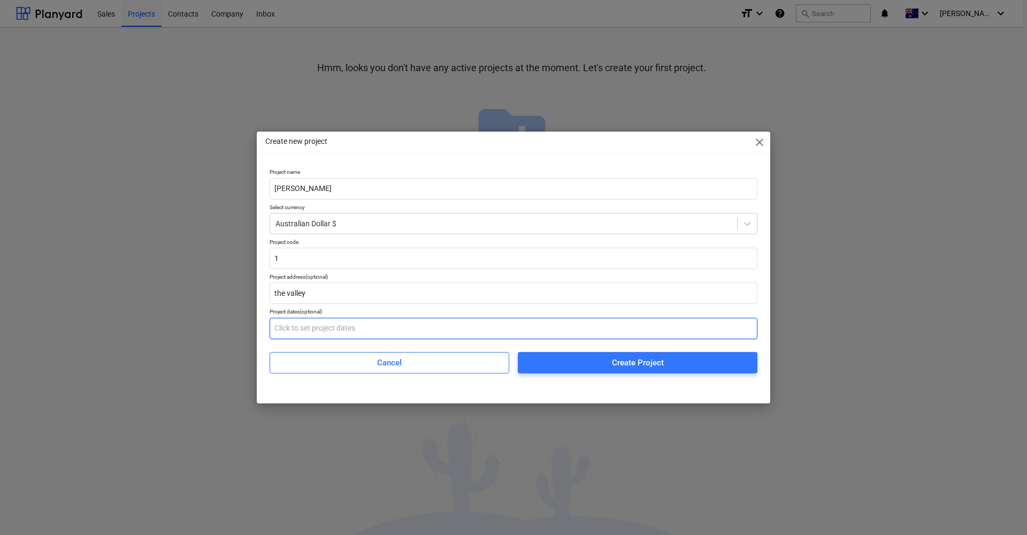
click at [569, 327] on input "text" at bounding box center [514, 328] width 488 height 21
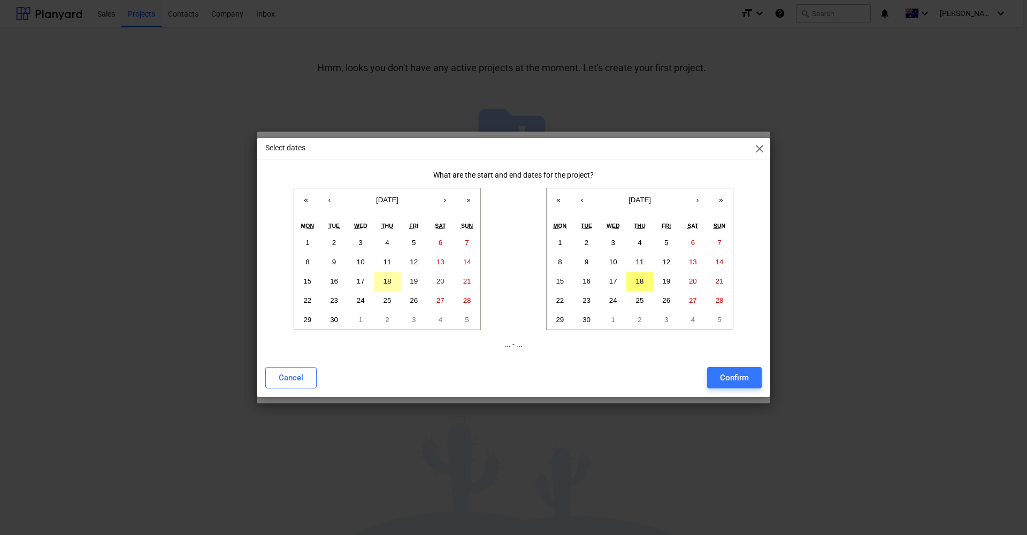
click at [385, 282] on abbr "18" at bounding box center [388, 281] width 8 height 8
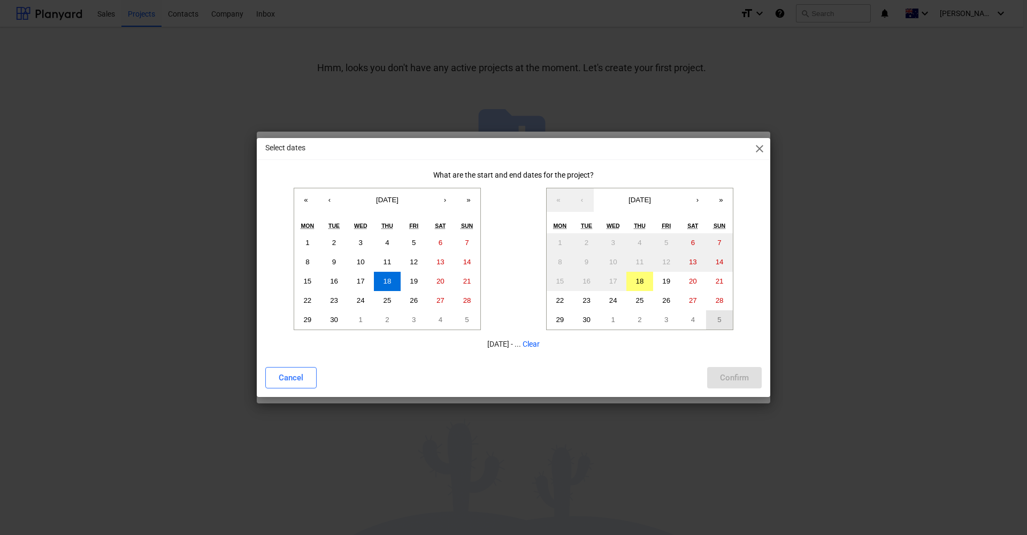
click at [720, 322] on abbr "5" at bounding box center [719, 320] width 4 height 8
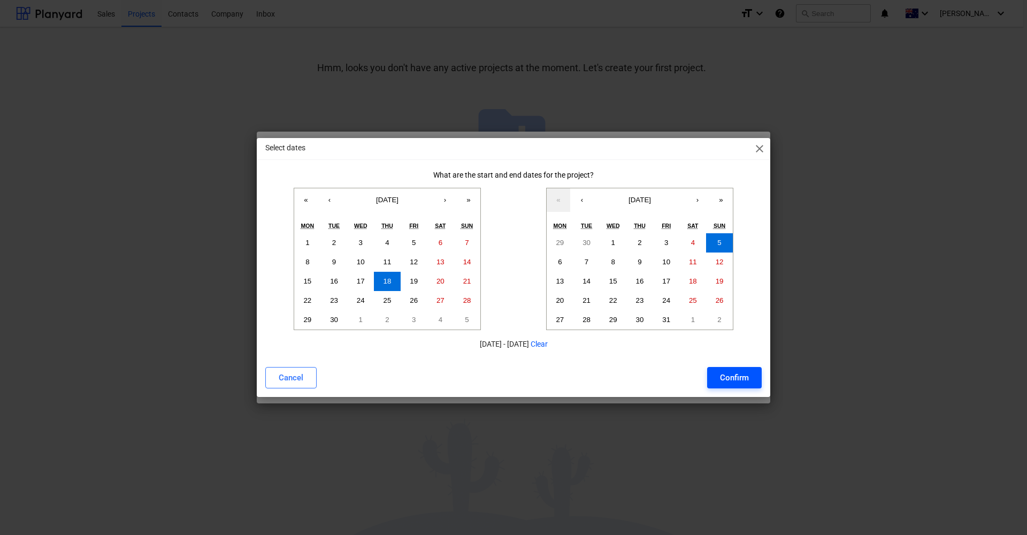
click at [726, 377] on div "Confirm" at bounding box center [734, 378] width 29 height 14
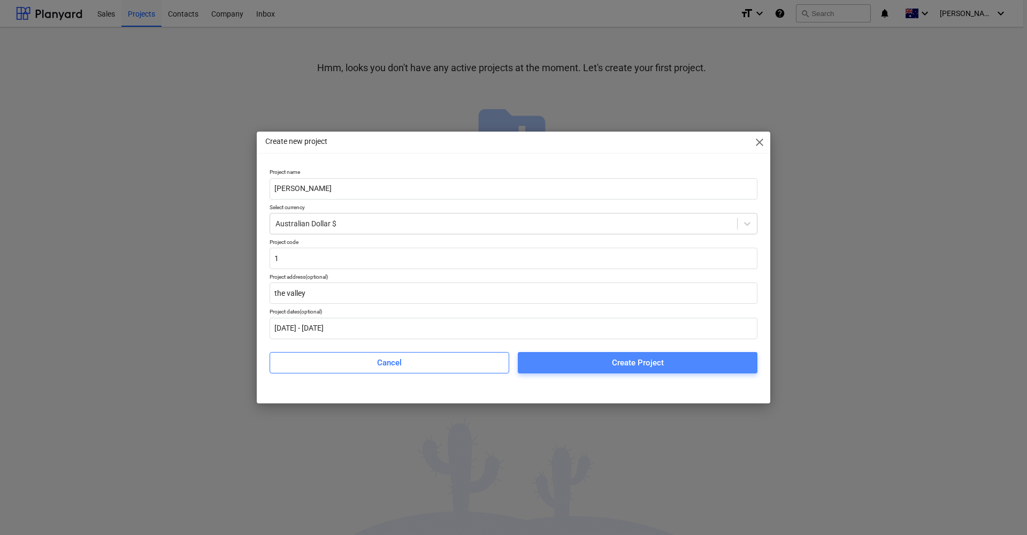
click at [603, 359] on span "Create Project" at bounding box center [638, 363] width 214 height 14
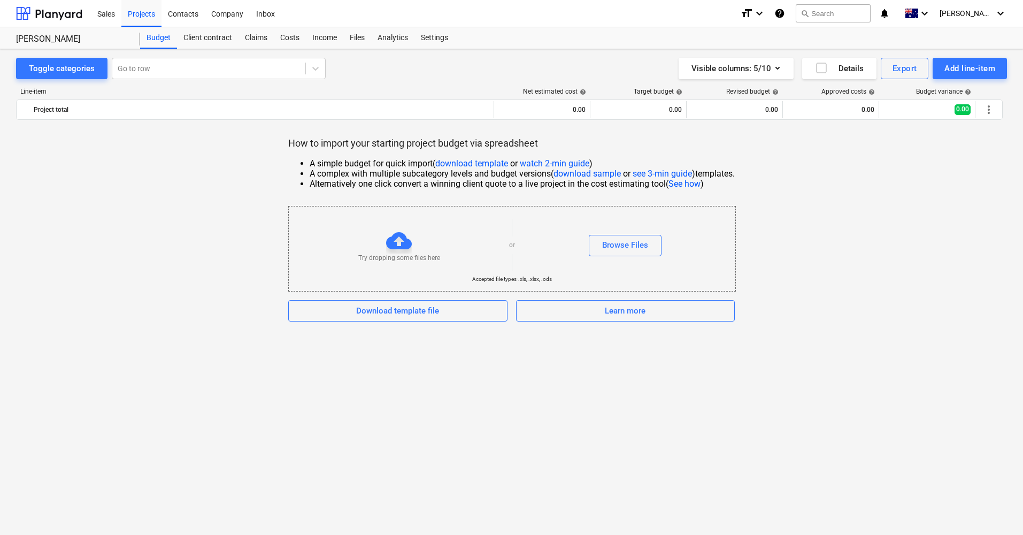
click at [559, 164] on link "watch 2-min guide" at bounding box center [555, 163] width 70 height 10
click at [420, 311] on div "Download template file" at bounding box center [397, 311] width 83 height 14
click at [204, 41] on div "Client contract" at bounding box center [208, 37] width 62 height 21
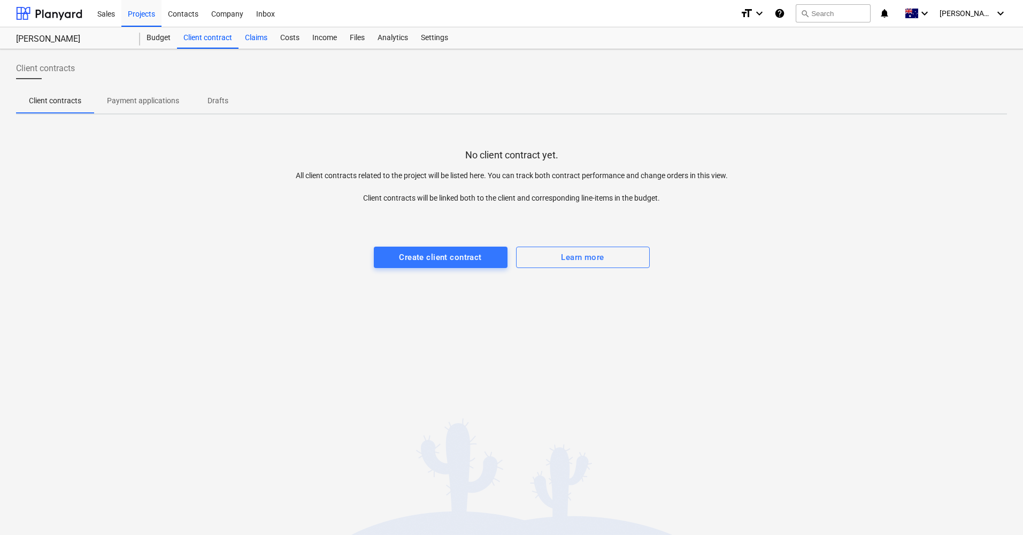
click at [255, 39] on div "Claims" at bounding box center [256, 37] width 35 height 21
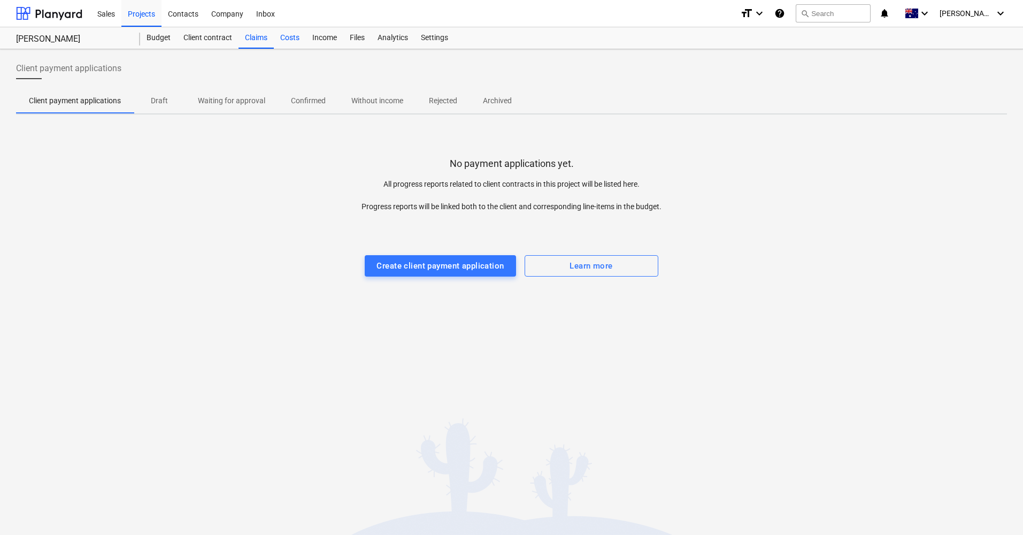
click at [287, 39] on div "Costs" at bounding box center [290, 37] width 32 height 21
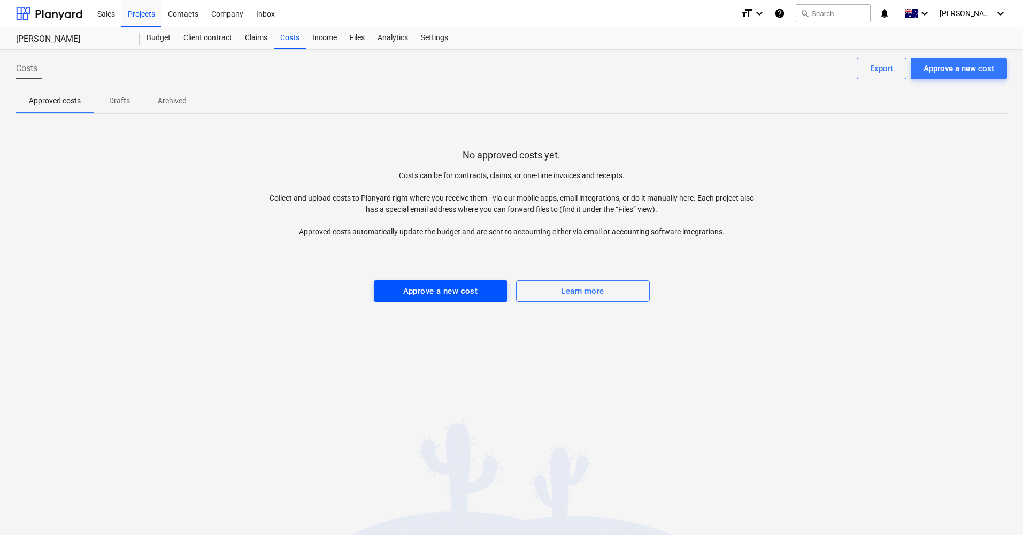
click at [409, 290] on div "Approve a new cost" at bounding box center [440, 291] width 75 height 14
